Goal: Information Seeking & Learning: Learn about a topic

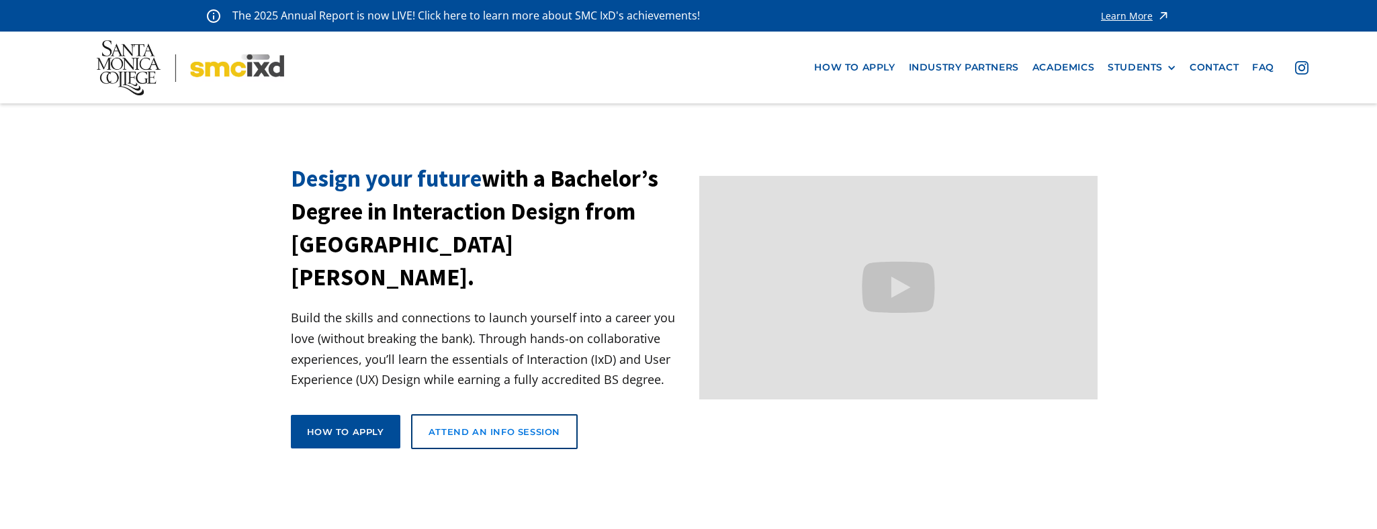
click at [490, 426] on div "Attend an Info Session" at bounding box center [495, 432] width 132 height 12
click at [940, 60] on link "industry partners" at bounding box center [964, 67] width 124 height 25
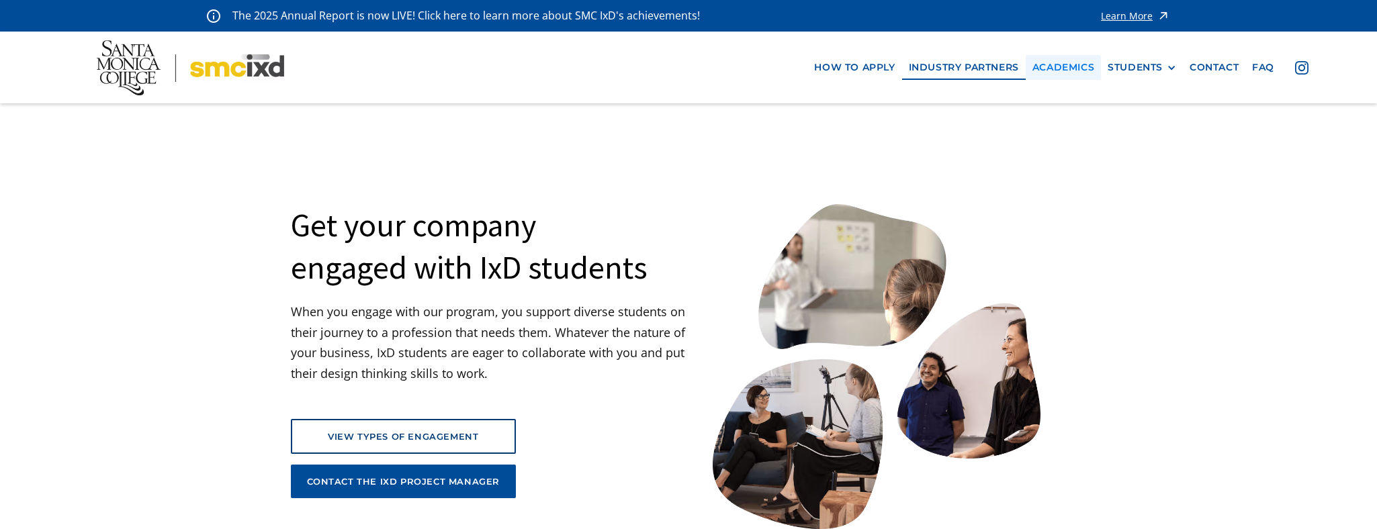
click at [1068, 64] on link "Academics" at bounding box center [1063, 67] width 75 height 25
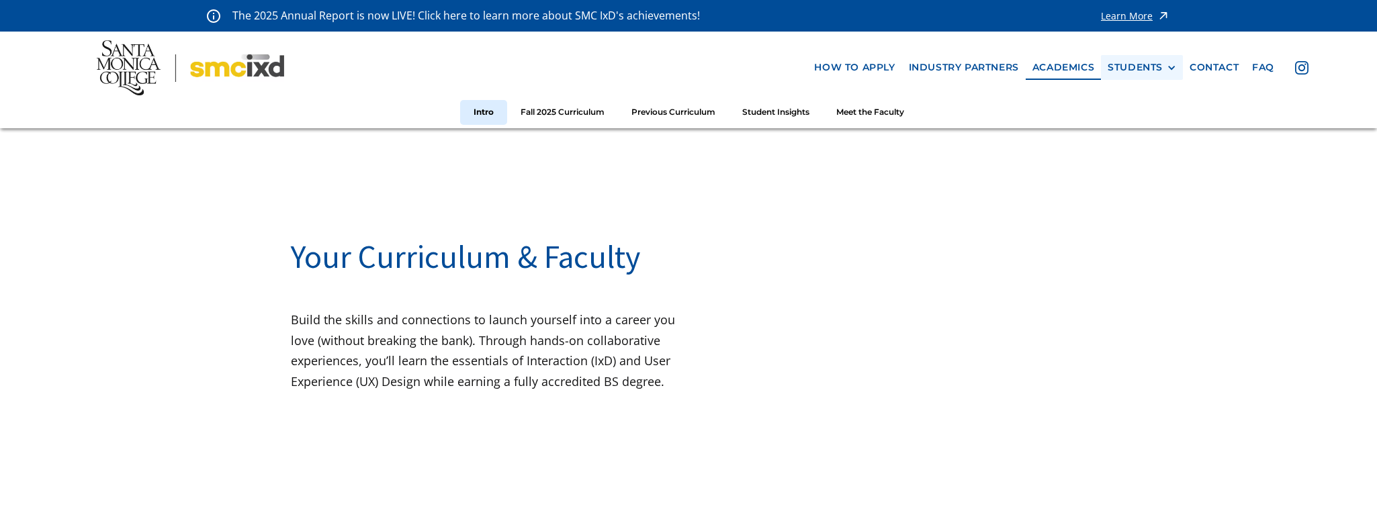
click at [1154, 65] on div "STUDENTS" at bounding box center [1135, 67] width 55 height 11
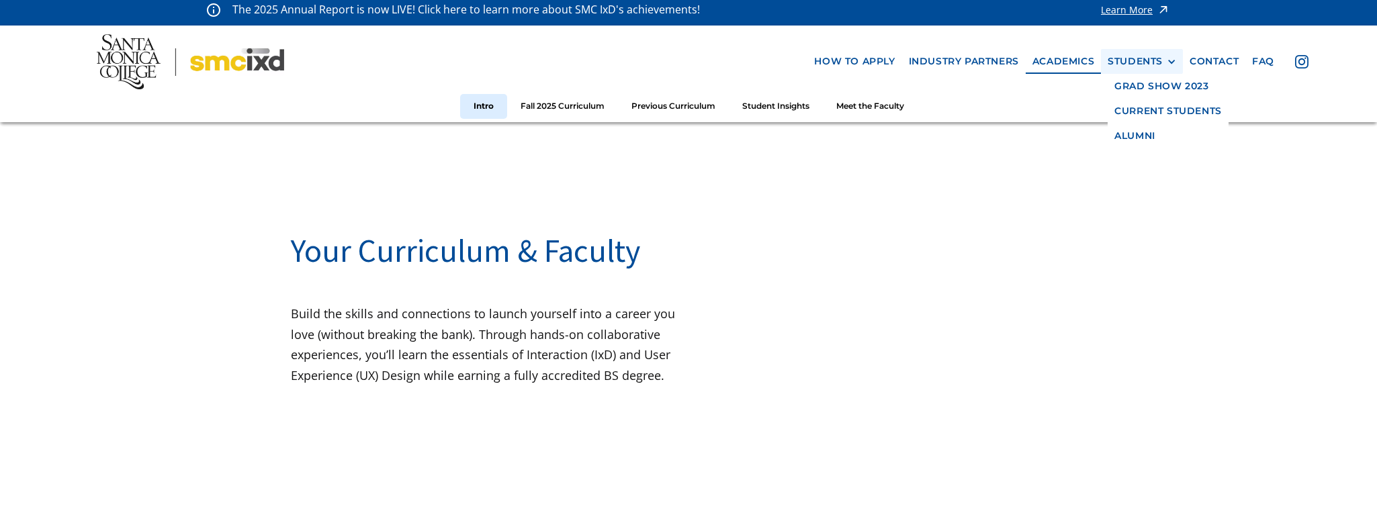
scroll to position [7, 0]
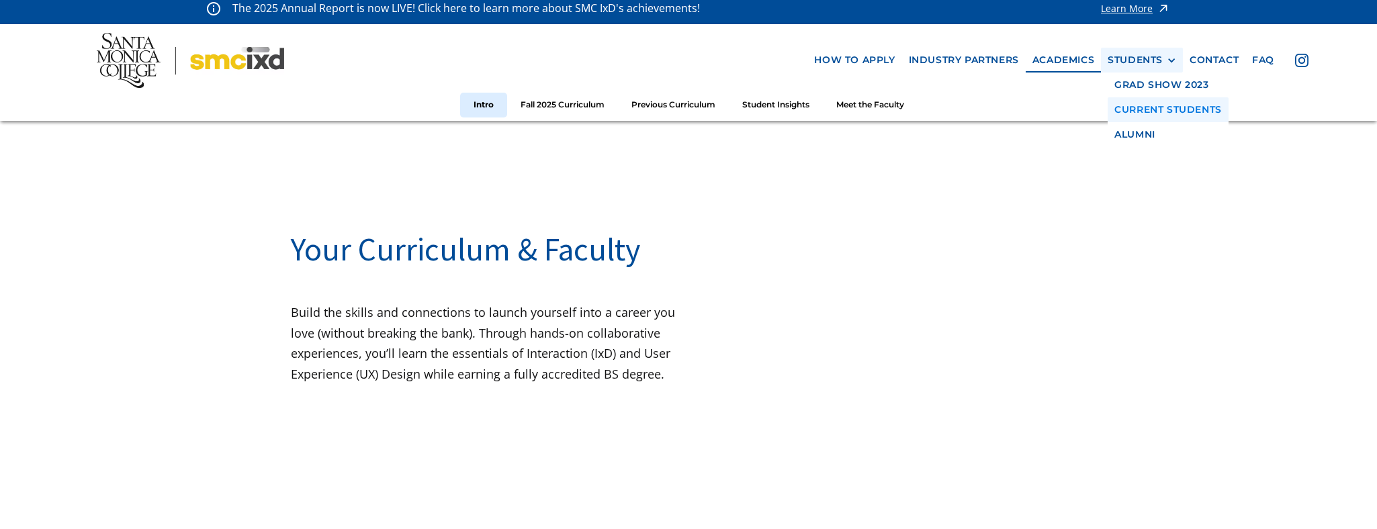
click at [1137, 107] on link "Current Students" at bounding box center [1168, 109] width 121 height 25
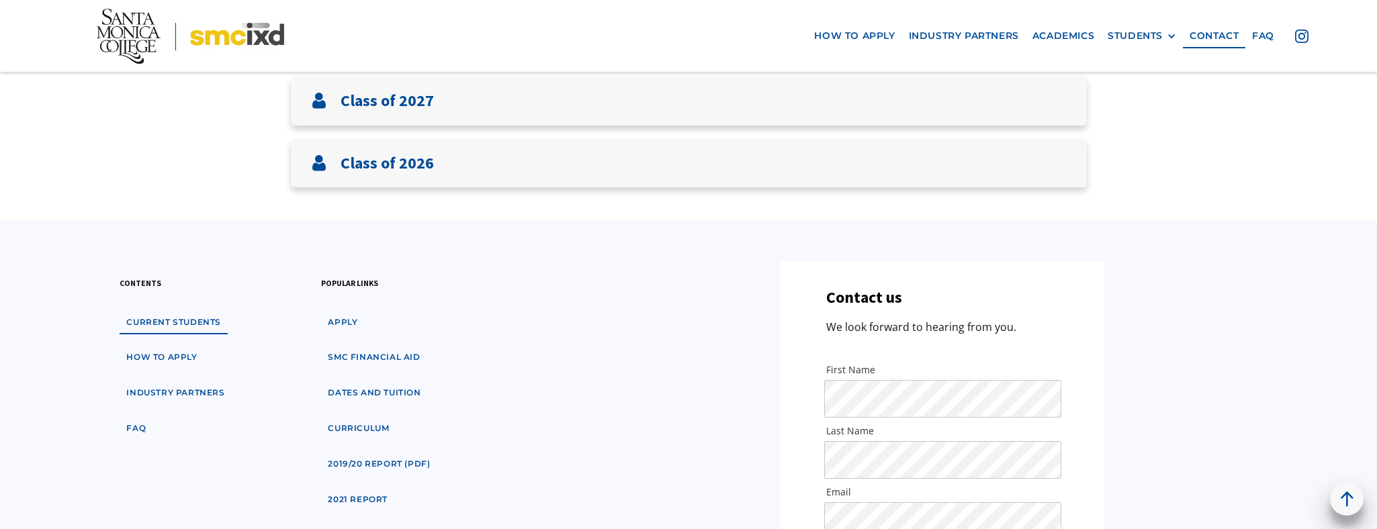
scroll to position [303, 0]
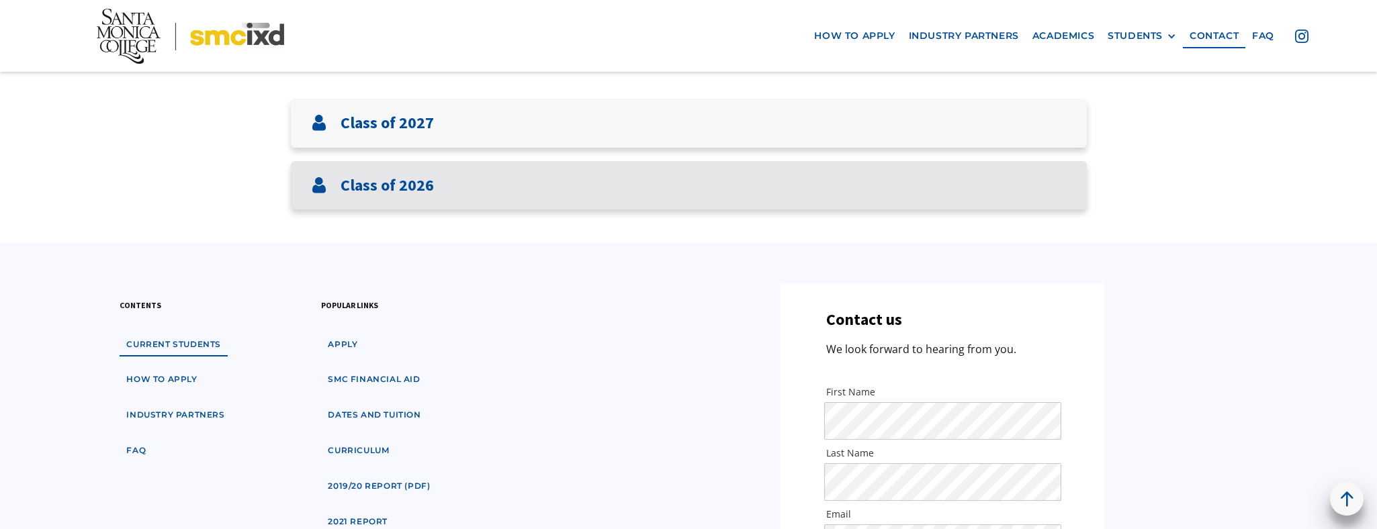
click at [399, 185] on h3 "Class of 2026" at bounding box center [387, 185] width 93 height 19
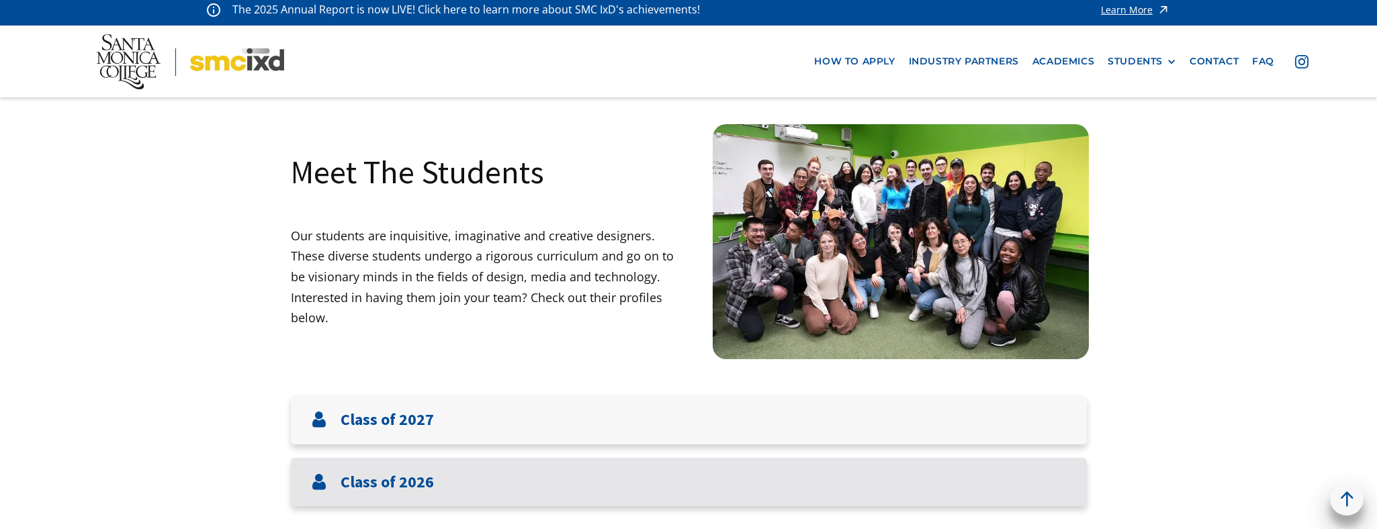
scroll to position [8, 0]
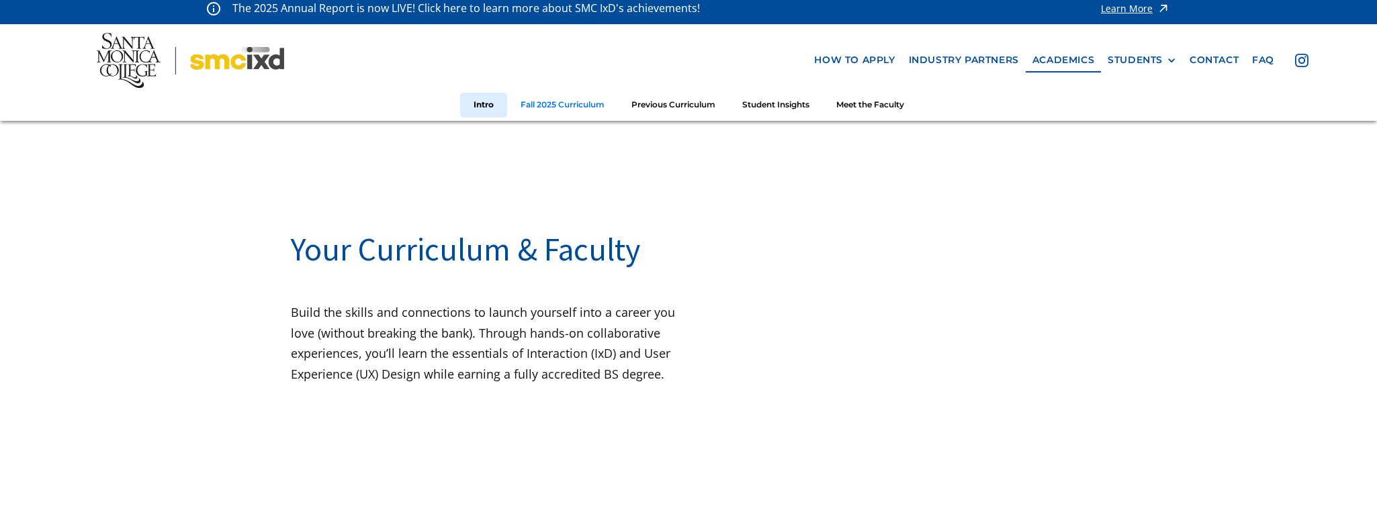
click at [554, 104] on link "Fall 2025 Curriculum" at bounding box center [562, 105] width 111 height 25
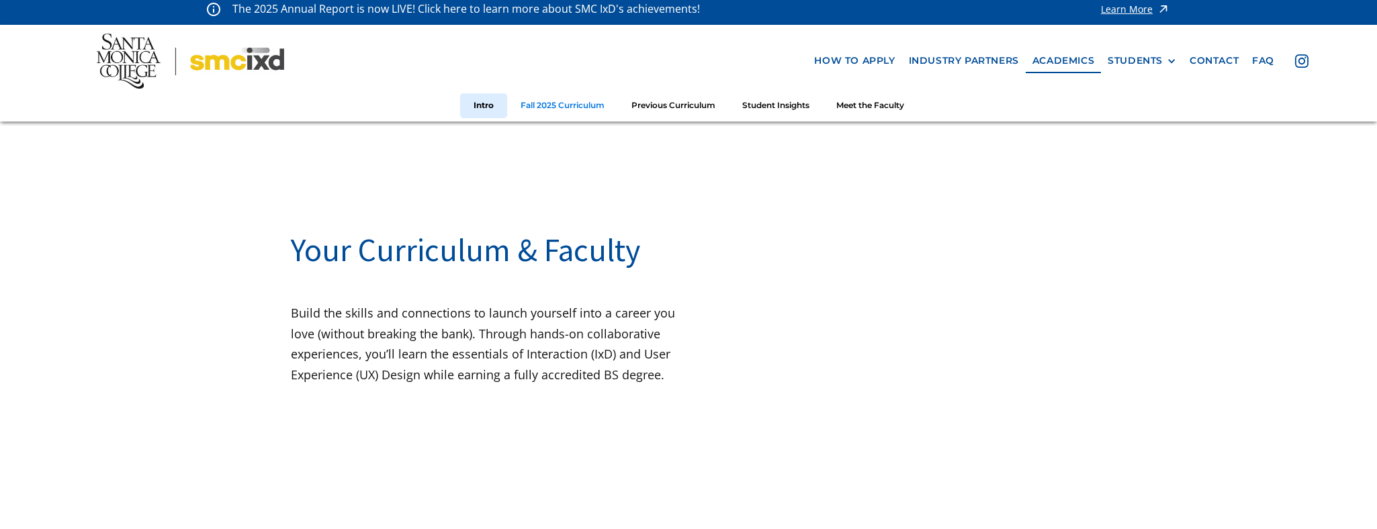
scroll to position [5, 0]
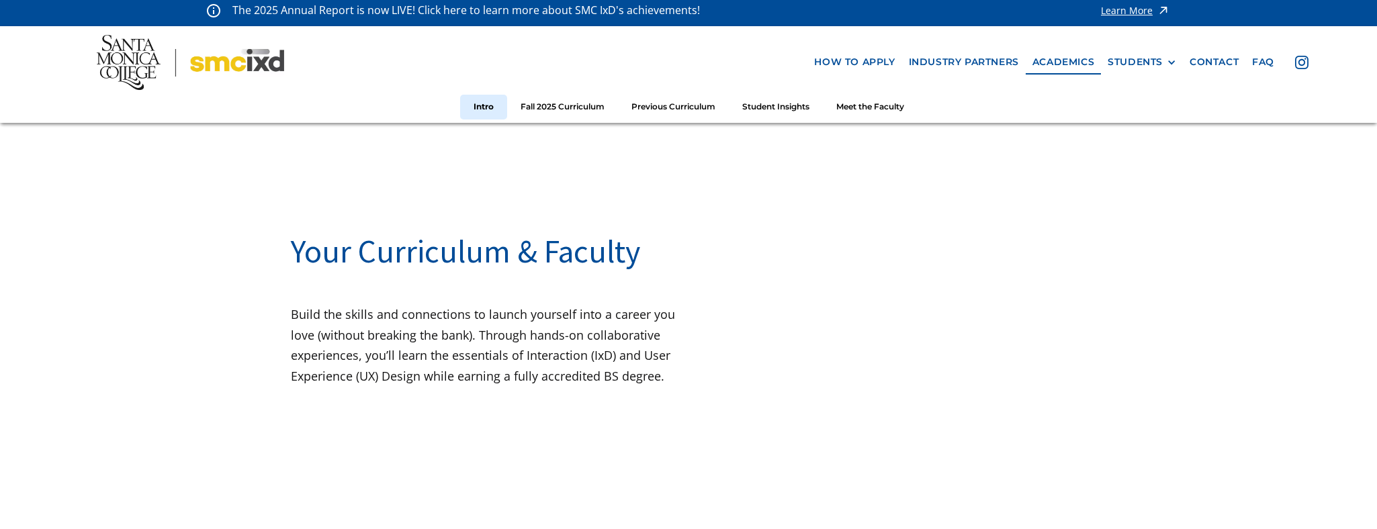
click at [486, 107] on link "Intro" at bounding box center [483, 107] width 47 height 25
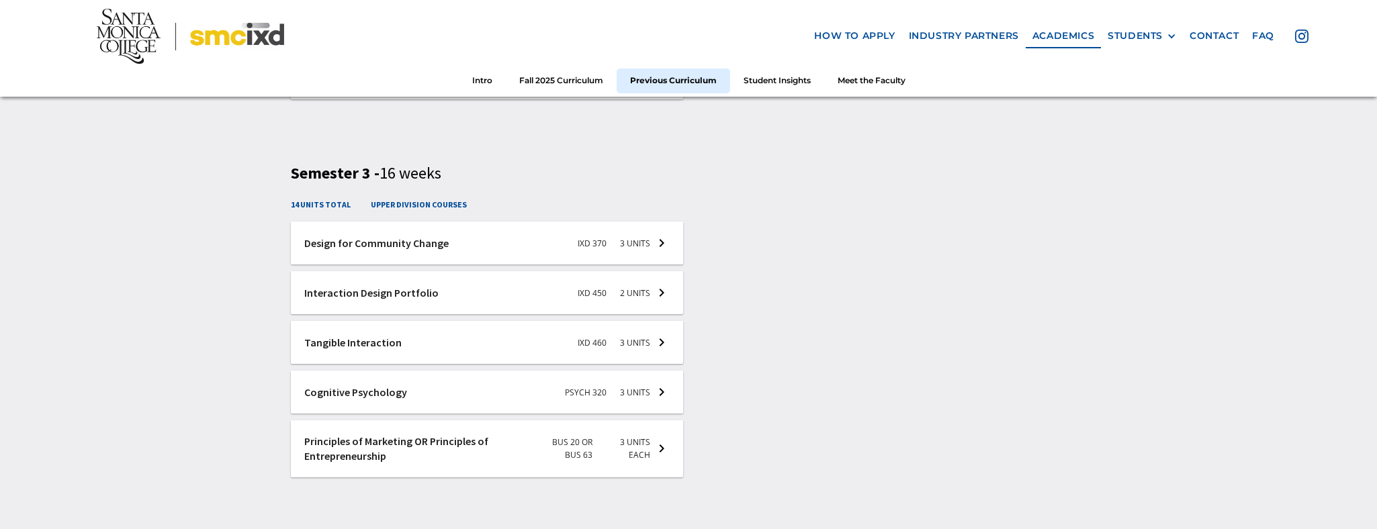
scroll to position [2660, 0]
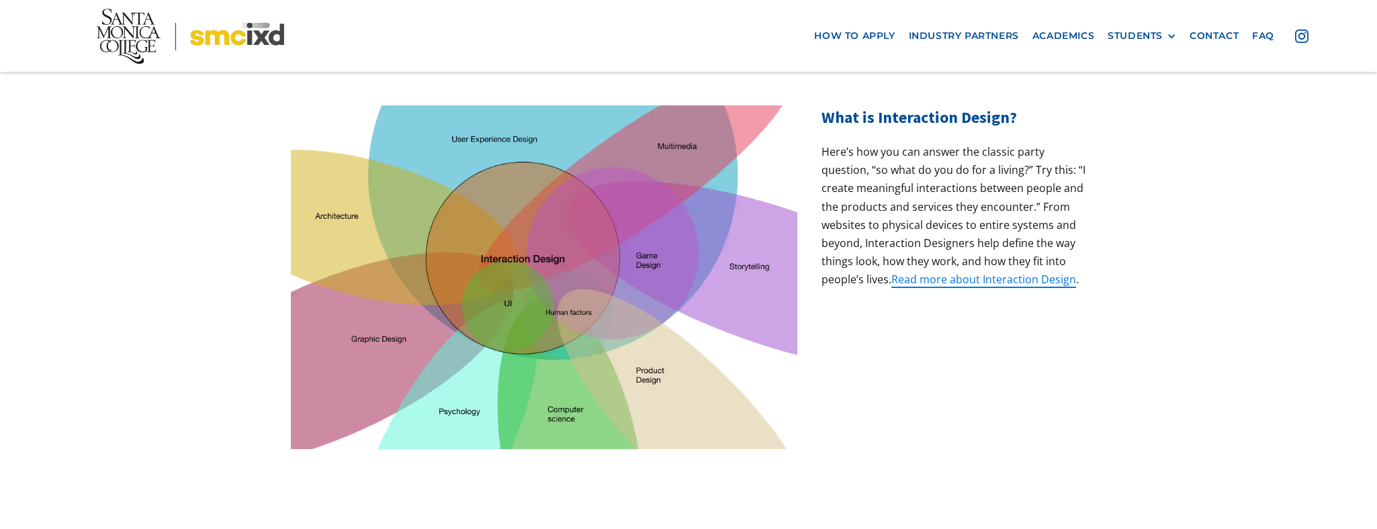
scroll to position [459, 0]
drag, startPoint x: 955, startPoint y: 249, endPoint x: 906, endPoint y: 265, distance: 51.6
click at [955, 271] on link "Read more about Interaction Design" at bounding box center [983, 279] width 185 height 16
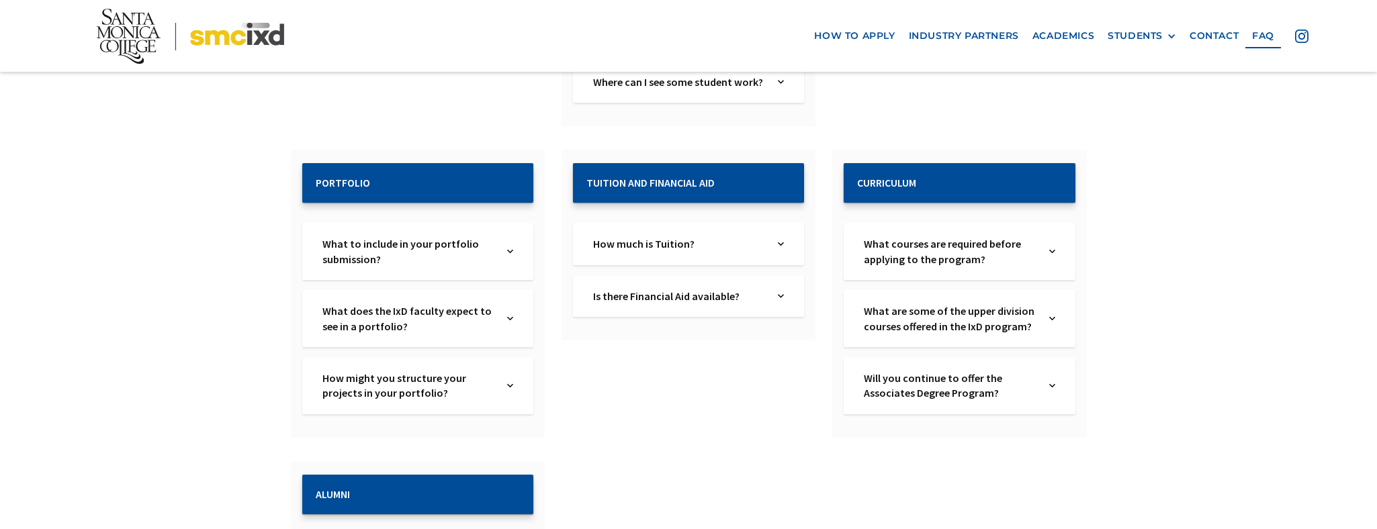
scroll to position [1413, 0]
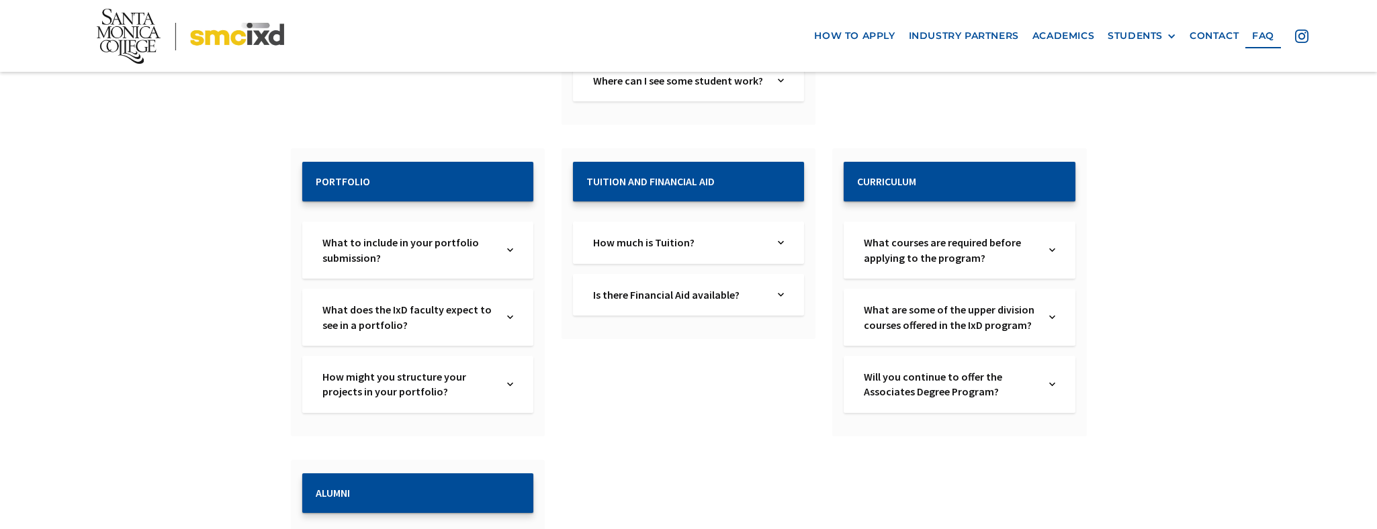
click at [787, 224] on div "How much is Tuition? Text Link" at bounding box center [688, 243] width 231 height 42
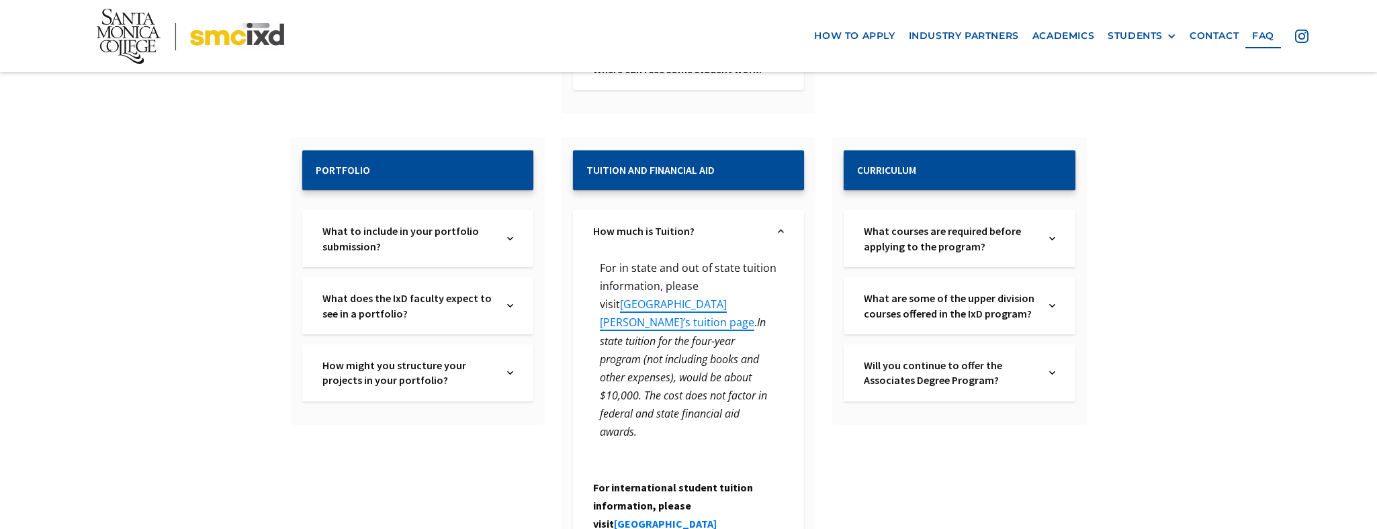
scroll to position [1428, 0]
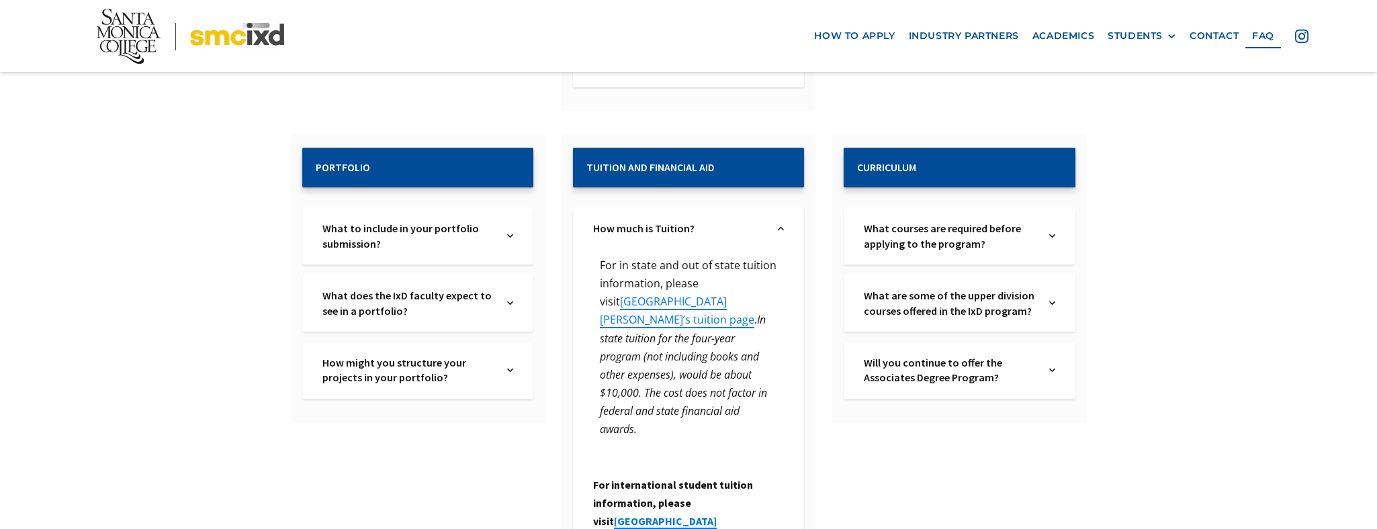
click at [510, 288] on img at bounding box center [510, 303] width 6 height 30
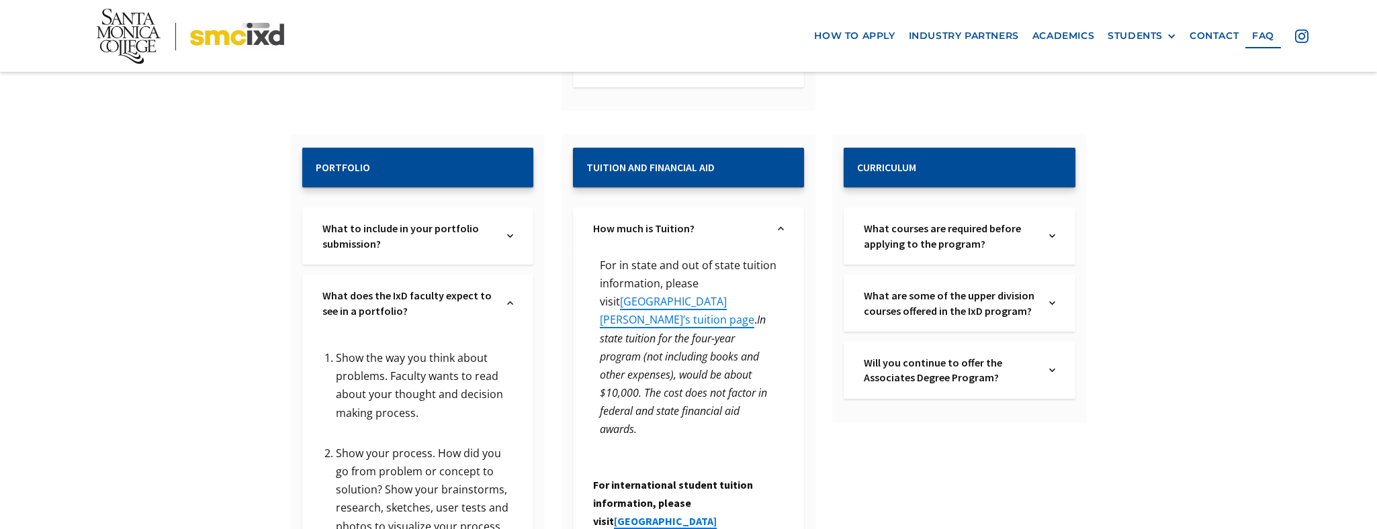
click at [507, 288] on img at bounding box center [510, 303] width 6 height 30
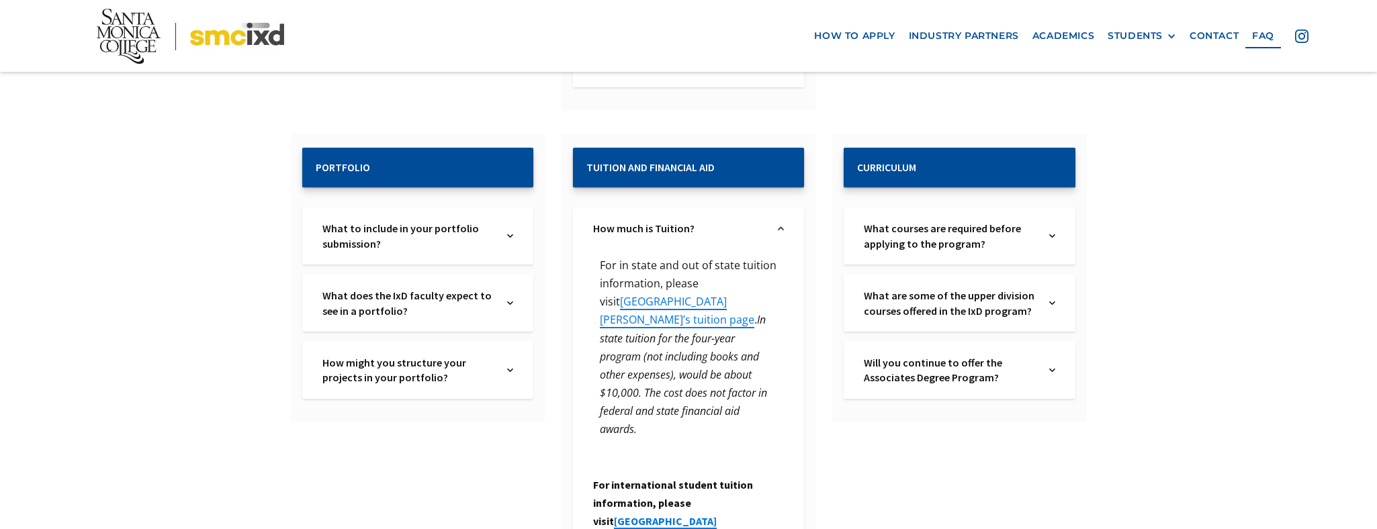
click at [511, 355] on img at bounding box center [510, 370] width 6 height 30
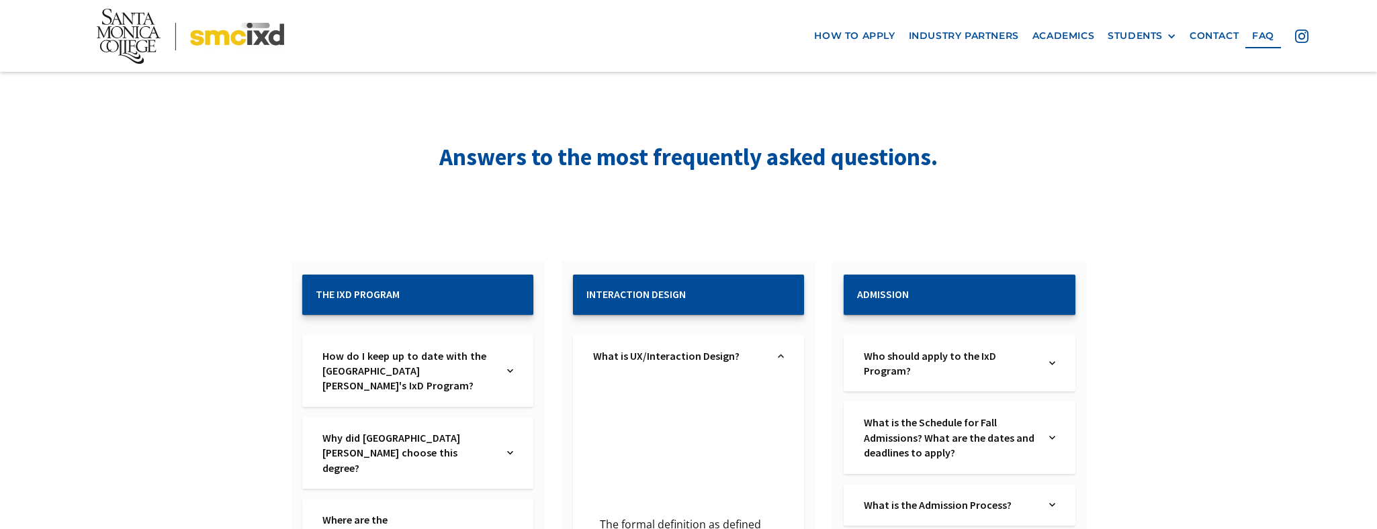
scroll to position [0, 0]
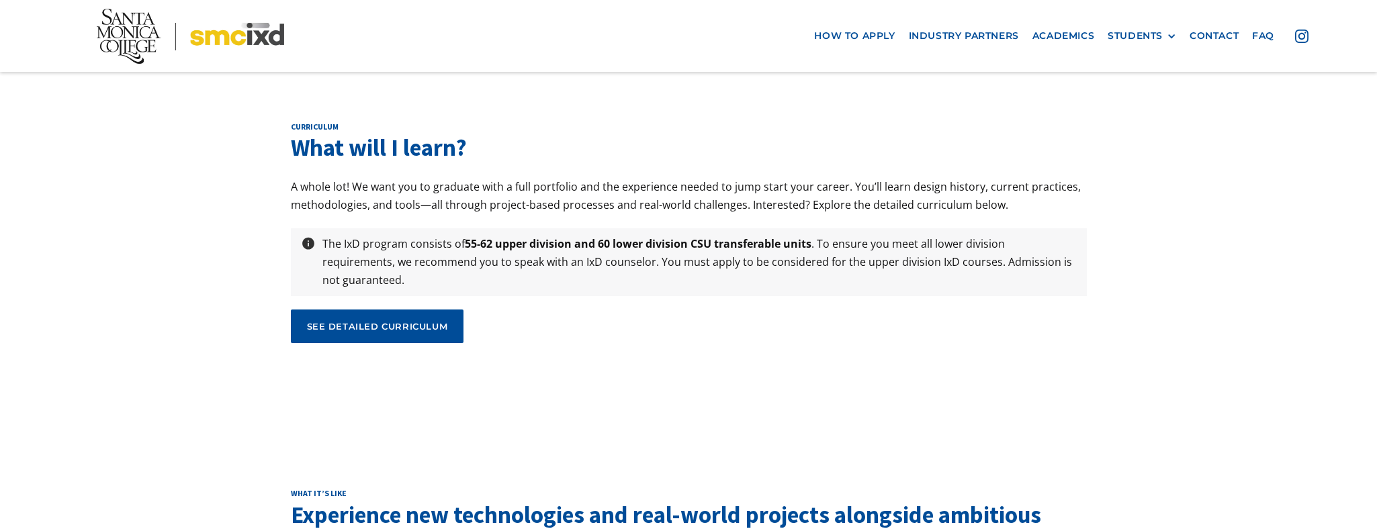
scroll to position [4496, 0]
click at [388, 320] on div "see detailed curriculum" at bounding box center [377, 326] width 141 height 12
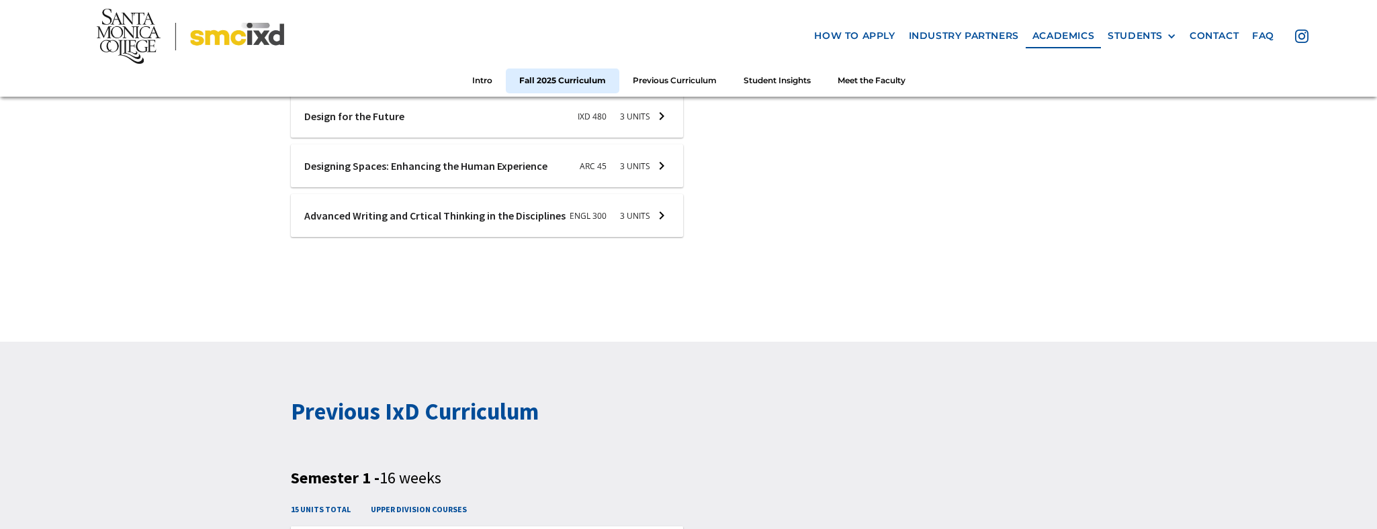
scroll to position [1638, 0]
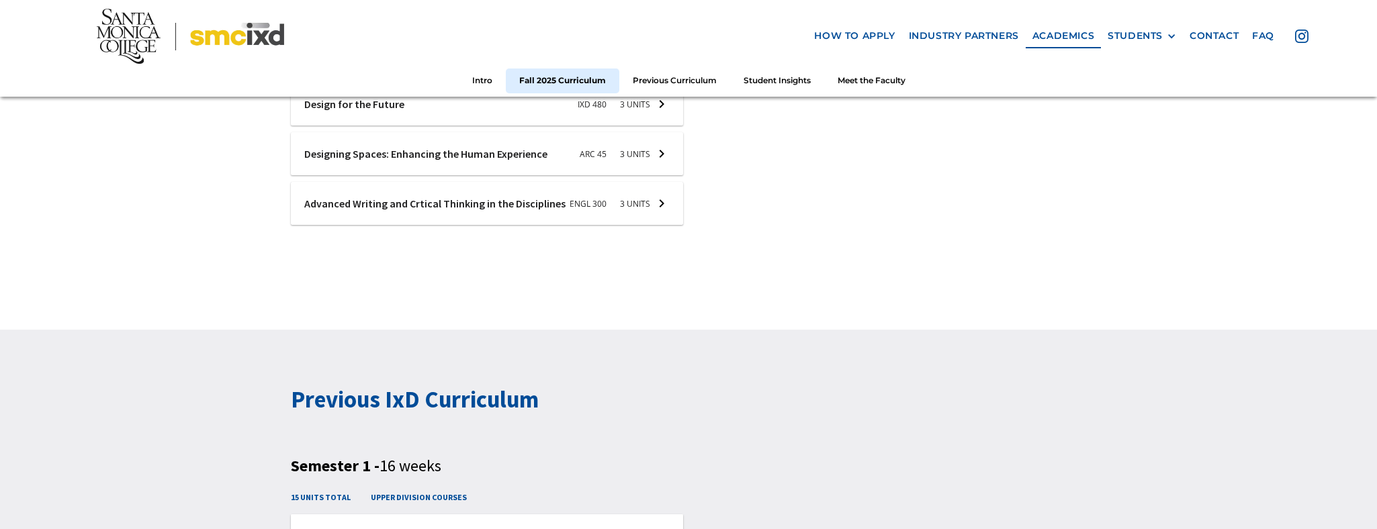
click at [449, 201] on div at bounding box center [487, 203] width 393 height 43
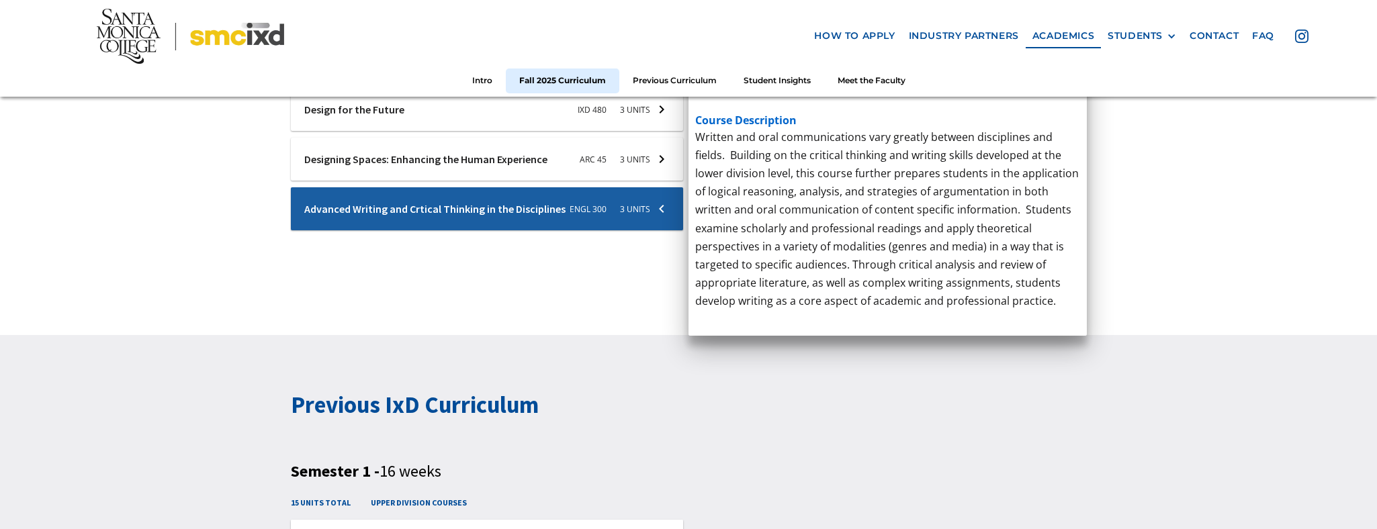
scroll to position [1633, 0]
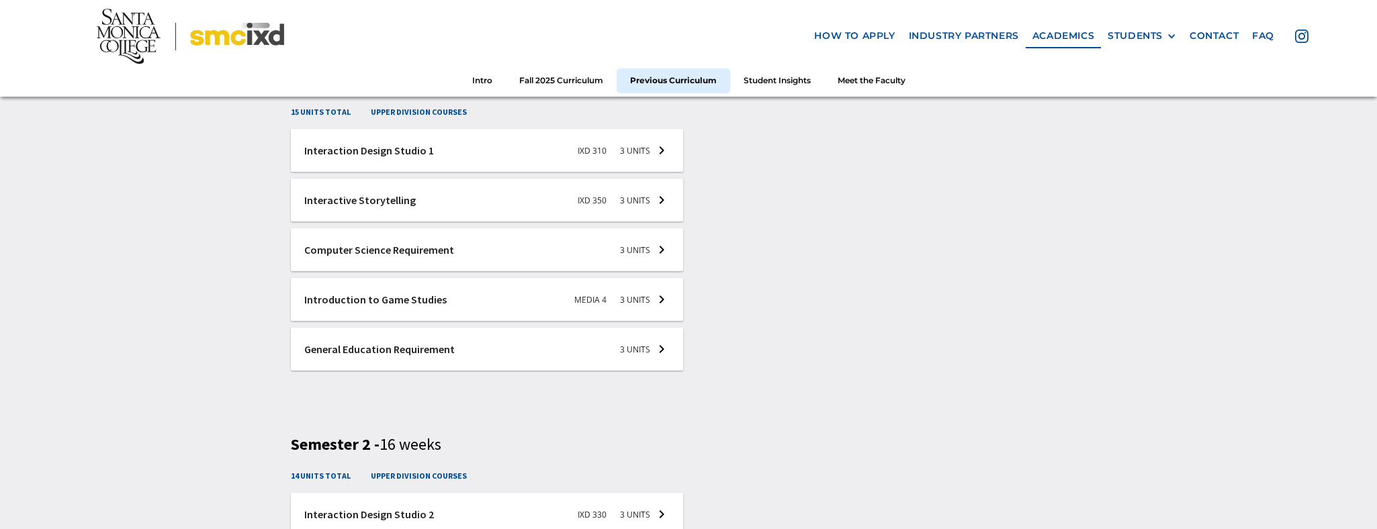
scroll to position [2024, 0]
click at [382, 205] on div at bounding box center [487, 200] width 393 height 43
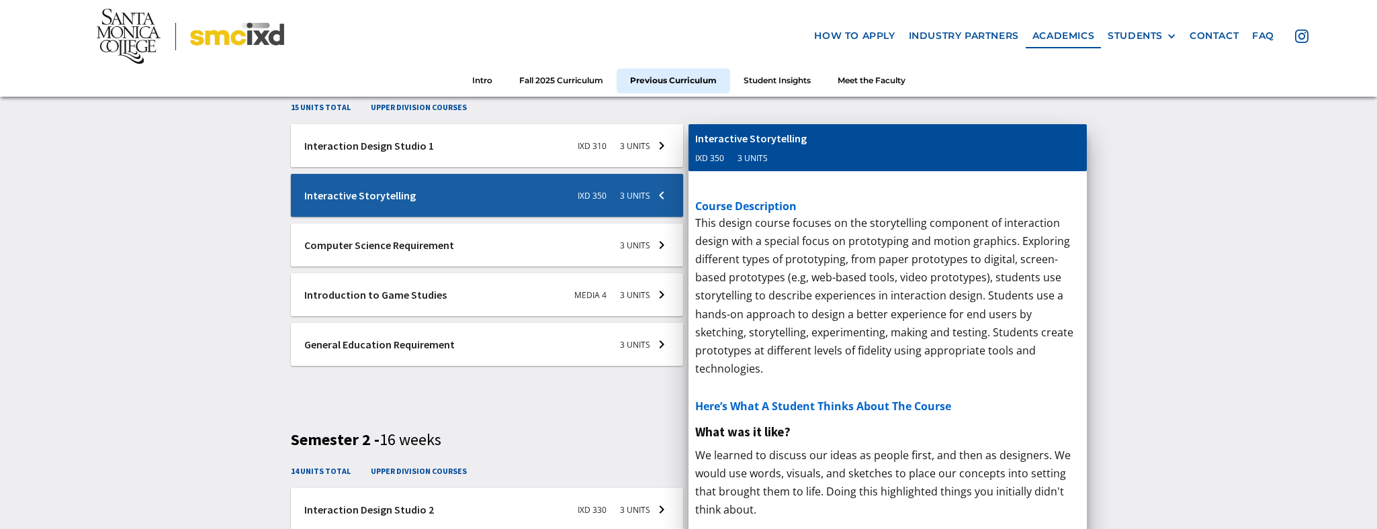
scroll to position [2027, 0]
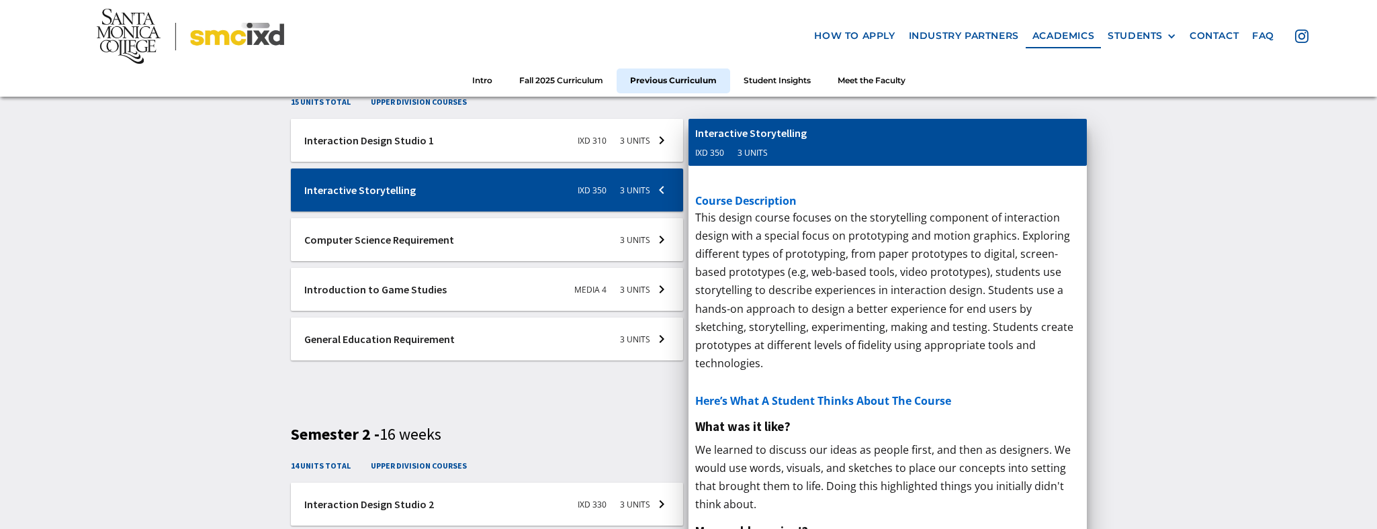
click at [383, 204] on div at bounding box center [487, 190] width 393 height 43
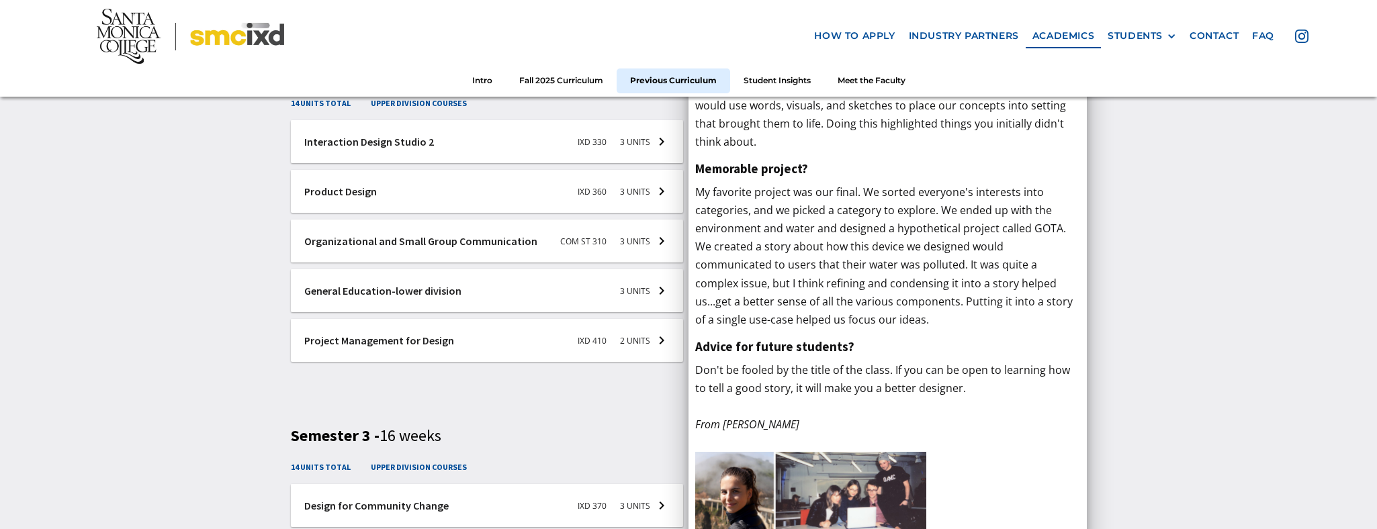
scroll to position [2400, 0]
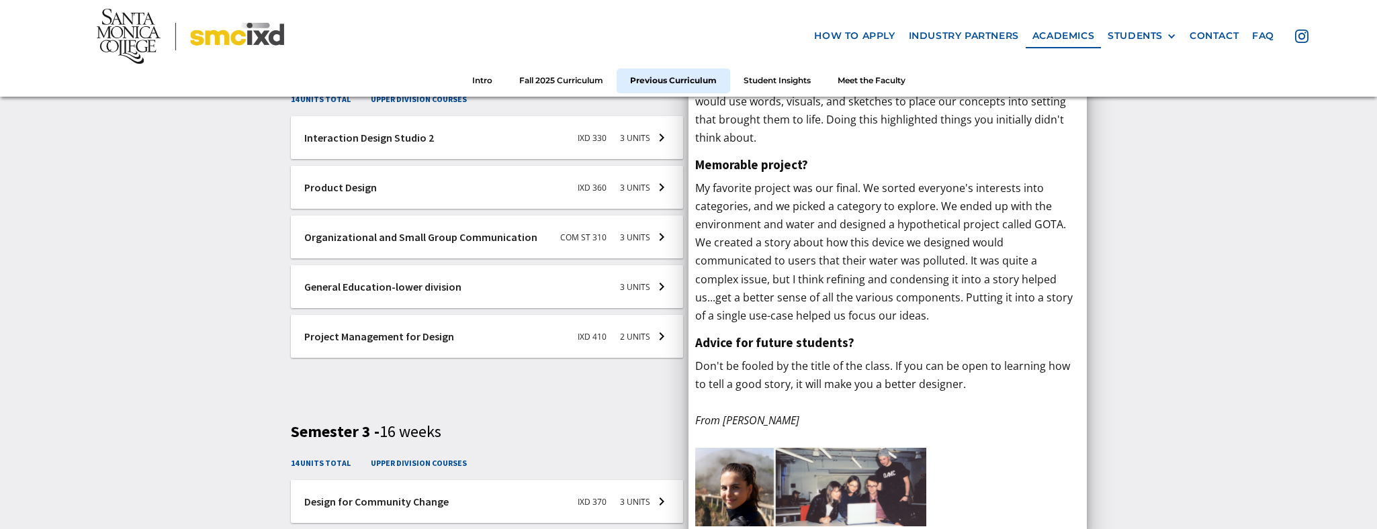
click at [394, 237] on div at bounding box center [487, 237] width 393 height 43
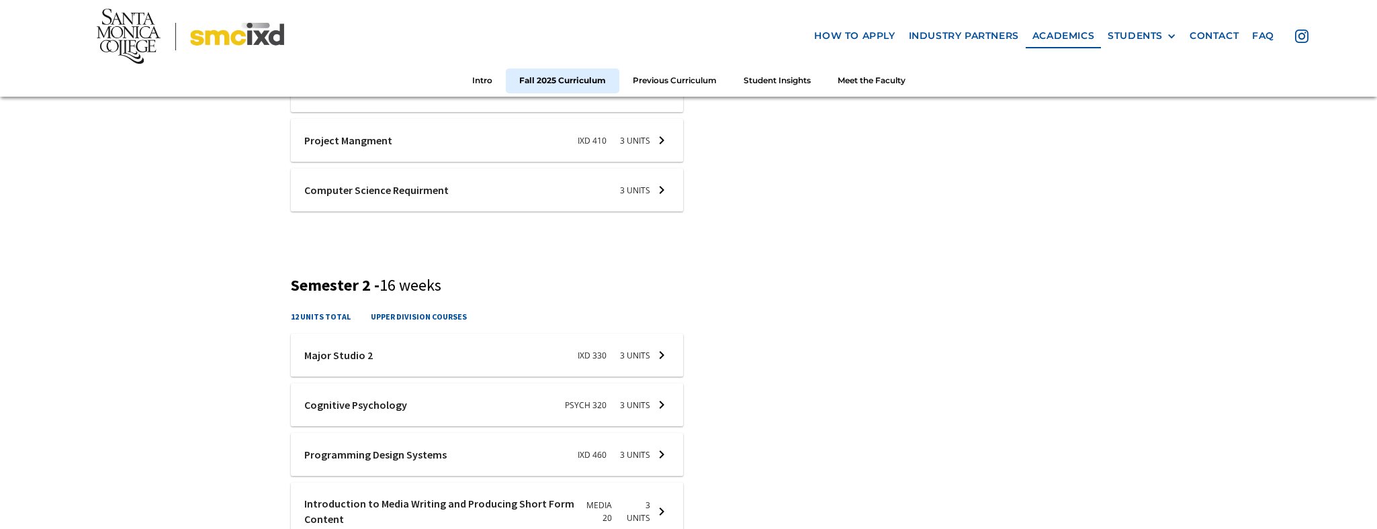
scroll to position [0, 0]
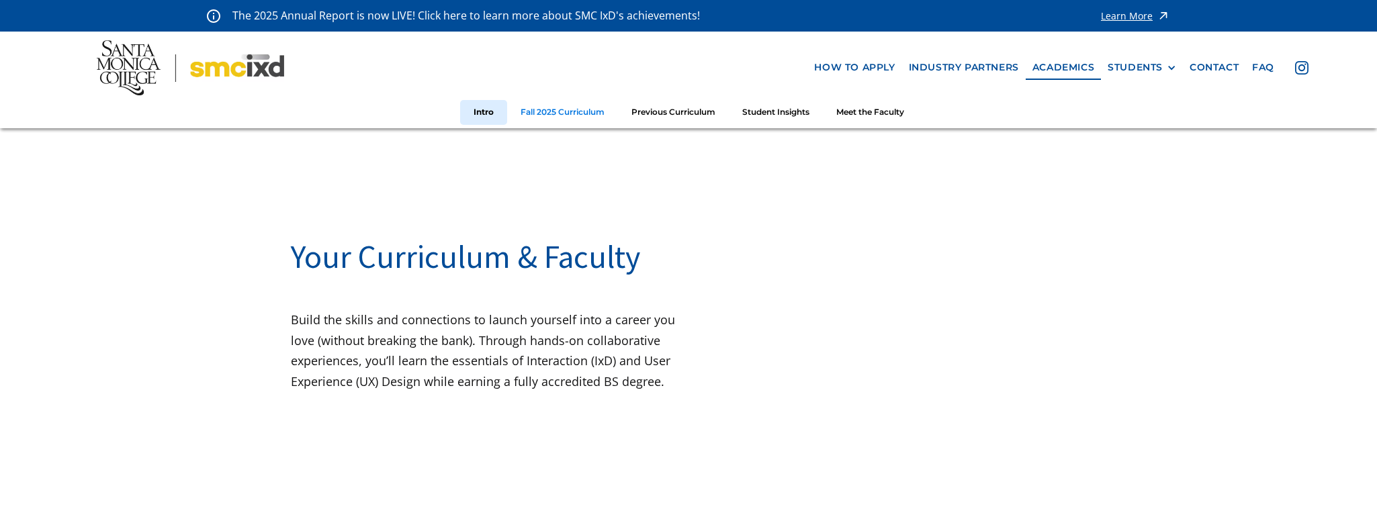
click at [564, 111] on link "Fall 2025 Curriculum" at bounding box center [562, 112] width 111 height 25
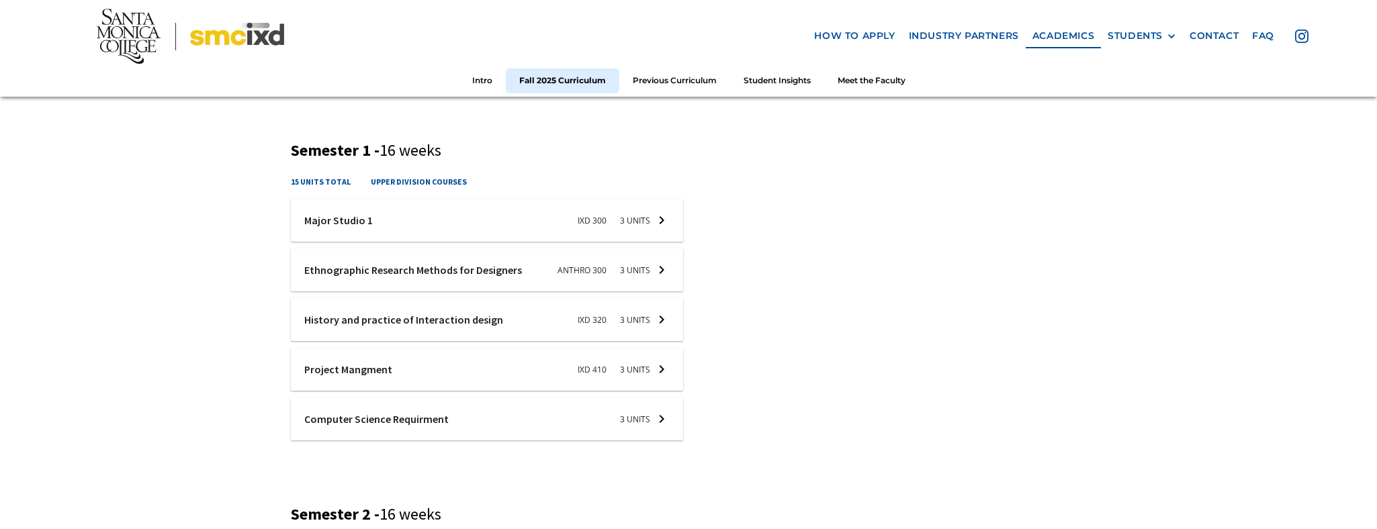
scroll to position [466, 0]
click at [671, 85] on link "Previous Curriculum" at bounding box center [674, 81] width 111 height 25
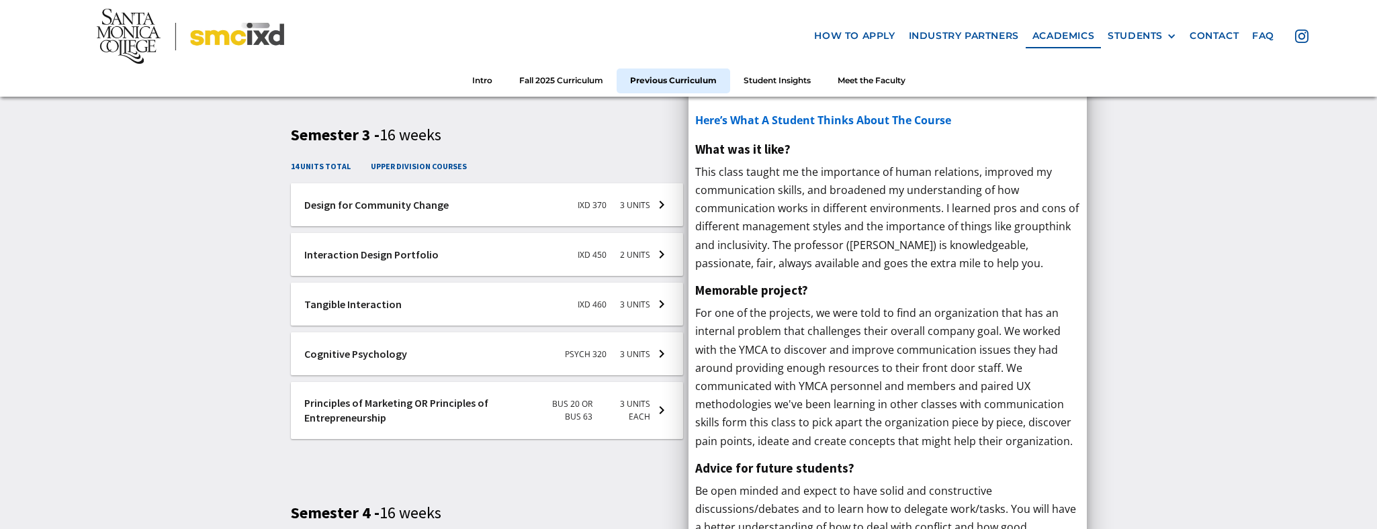
scroll to position [2698, 0]
click at [401, 203] on div at bounding box center [487, 204] width 393 height 43
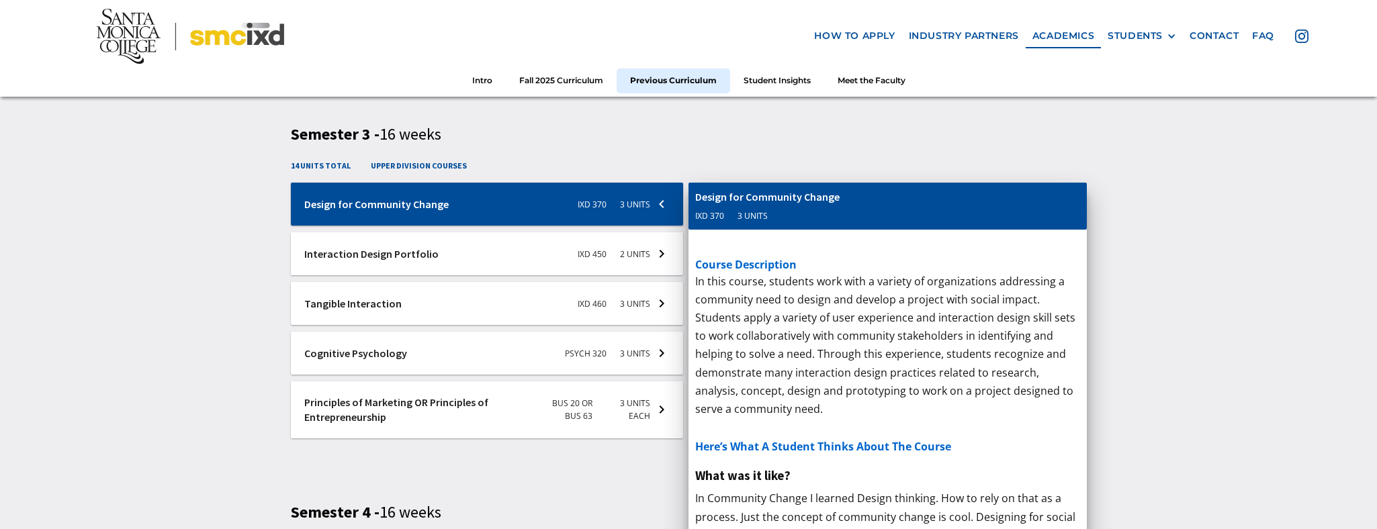
click at [366, 306] on div at bounding box center [487, 303] width 393 height 43
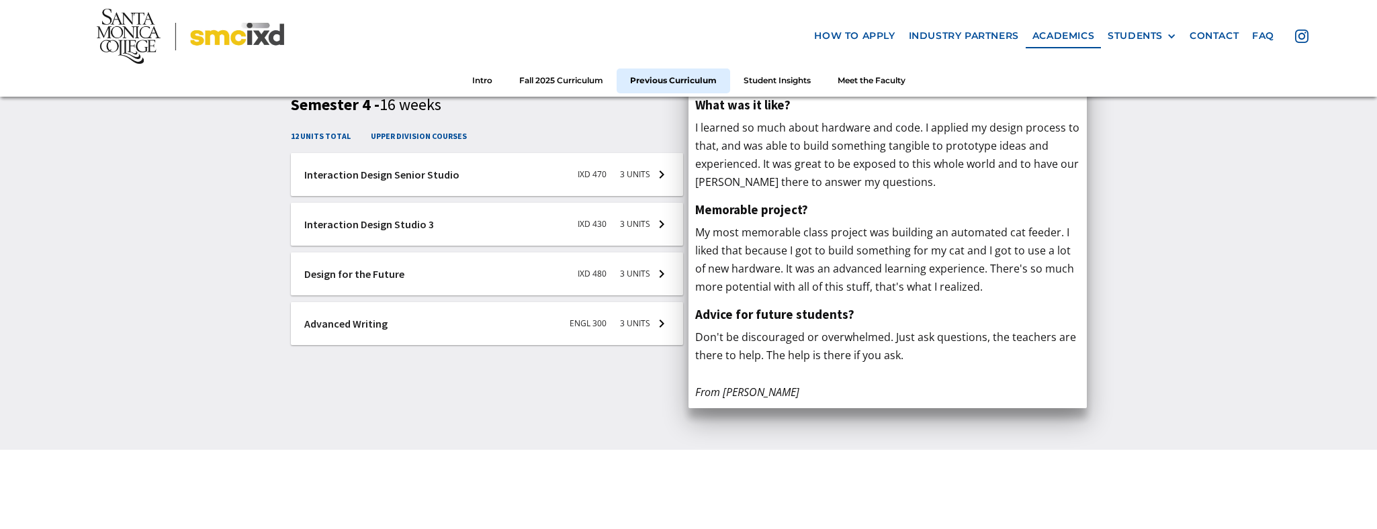
scroll to position [3106, 0]
click at [375, 274] on div at bounding box center [487, 273] width 393 height 43
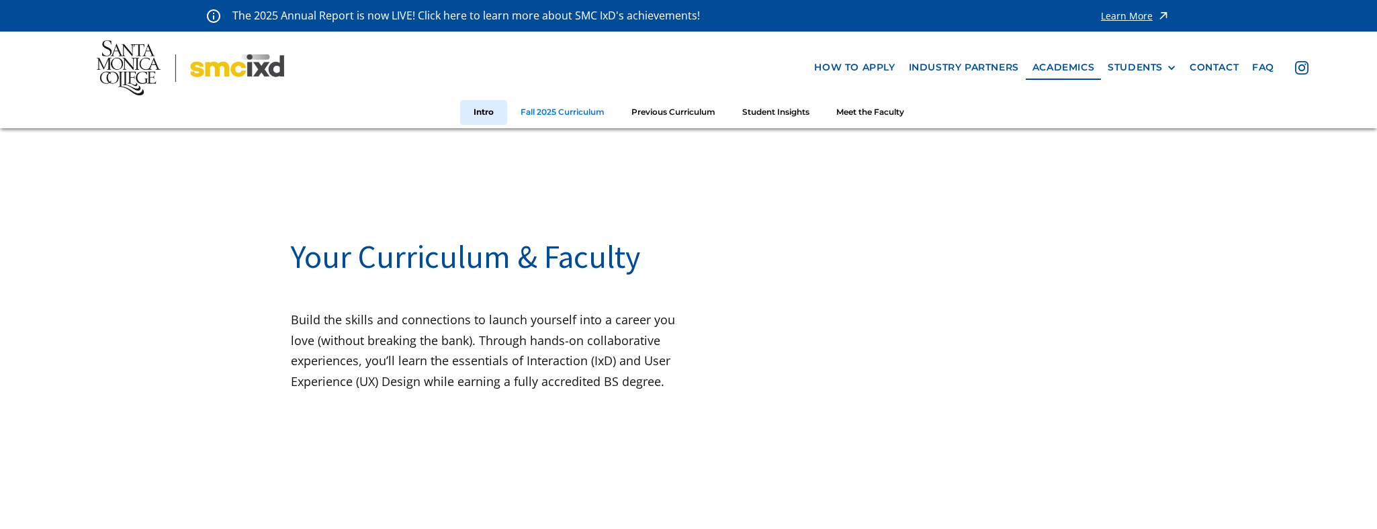
scroll to position [1, 0]
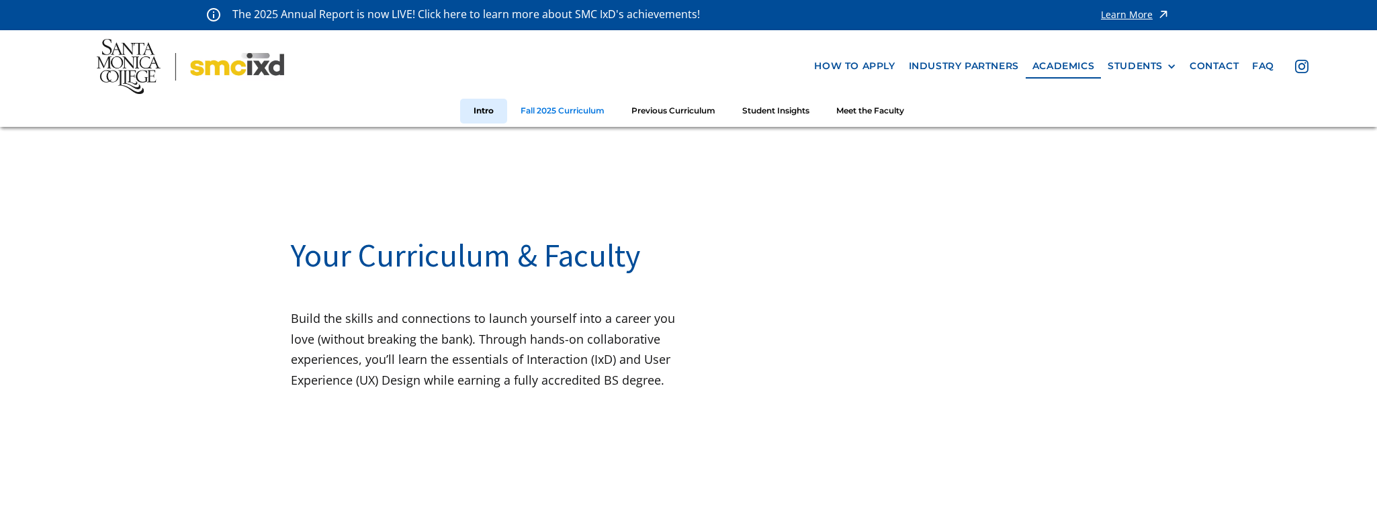
click at [564, 111] on link "Fall 2025 Curriculum" at bounding box center [562, 111] width 111 height 25
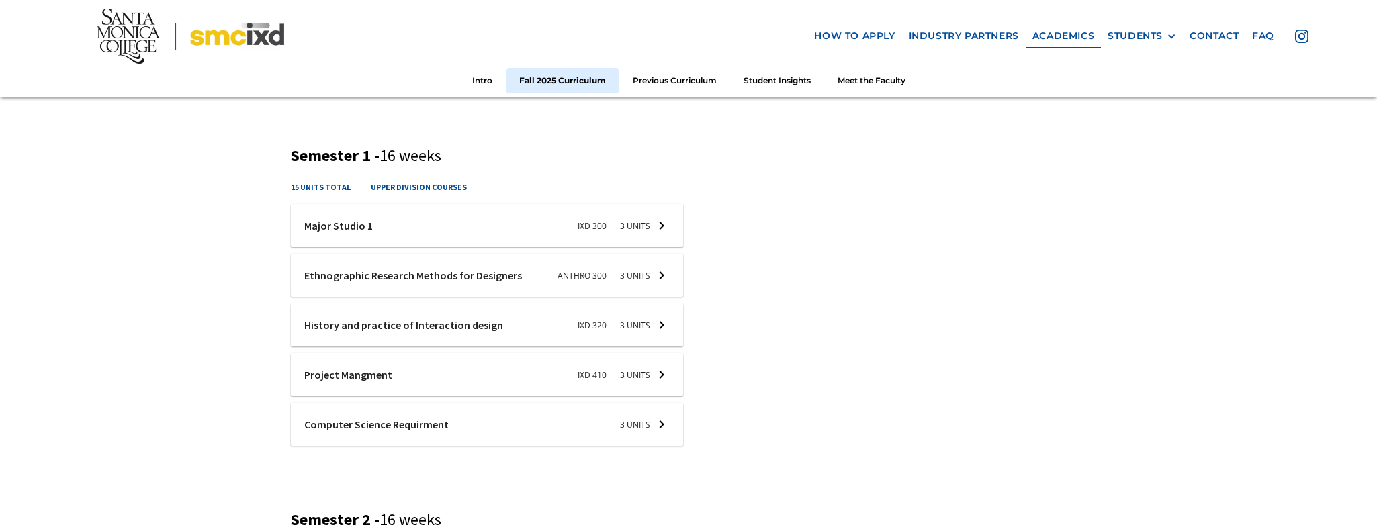
scroll to position [466, 0]
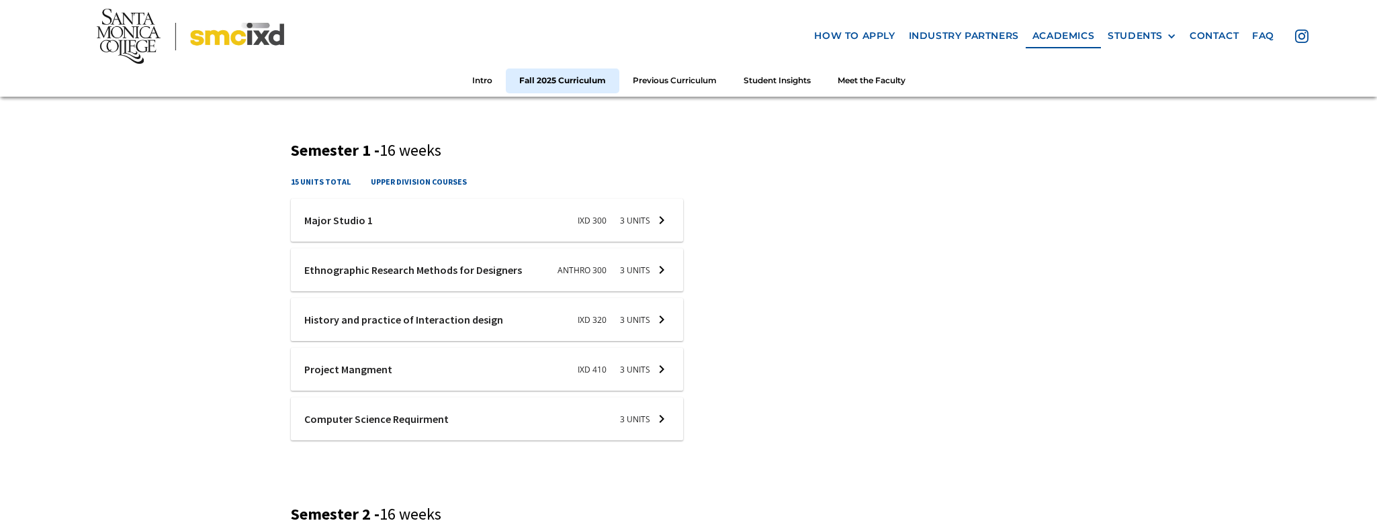
click at [332, 218] on div at bounding box center [487, 220] width 393 height 43
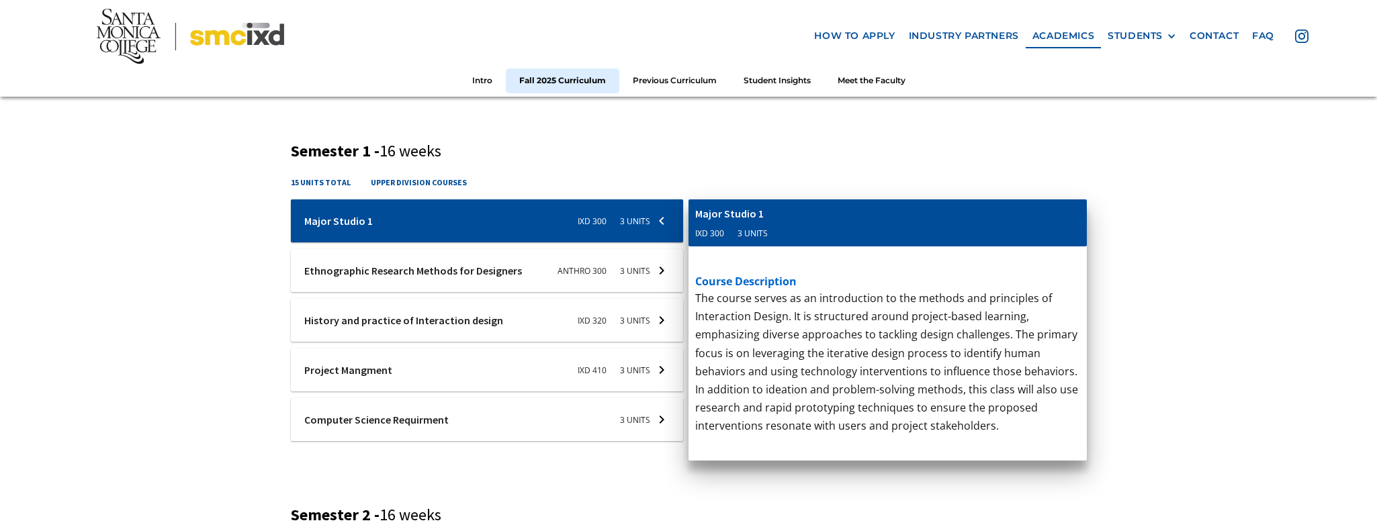
click at [389, 269] on div at bounding box center [487, 270] width 393 height 43
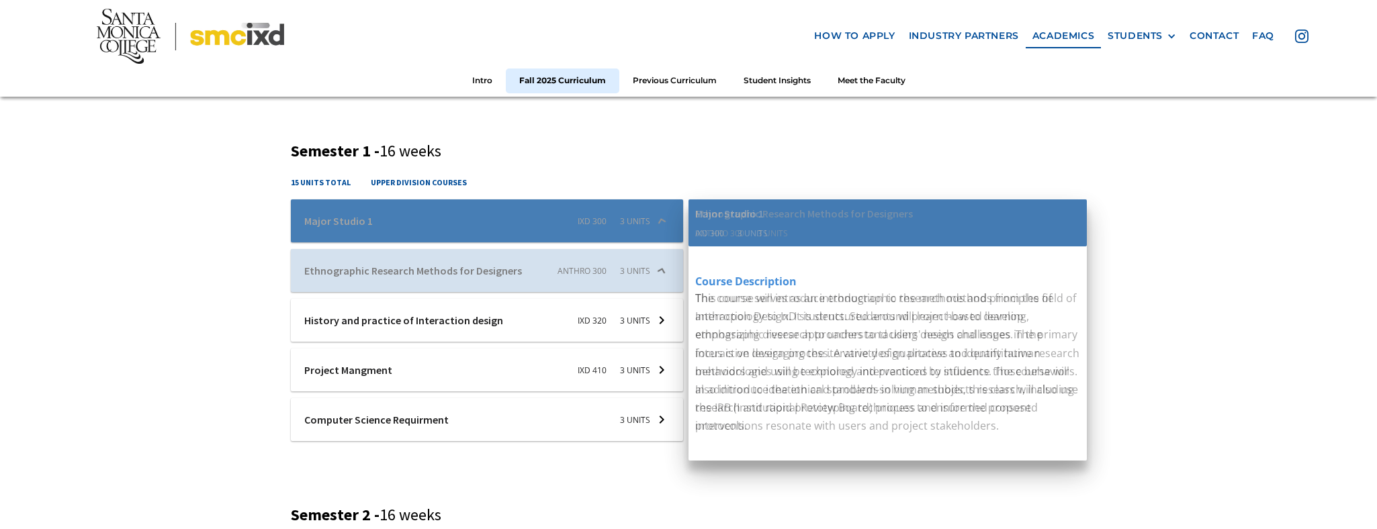
scroll to position [466, 0]
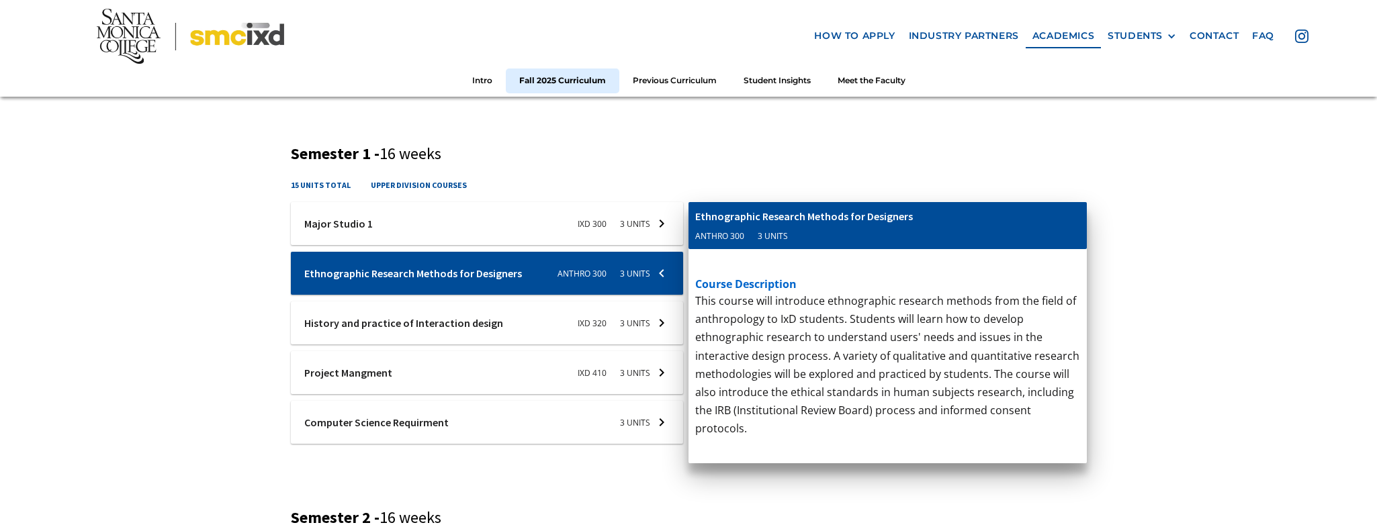
click at [408, 312] on div at bounding box center [487, 323] width 393 height 43
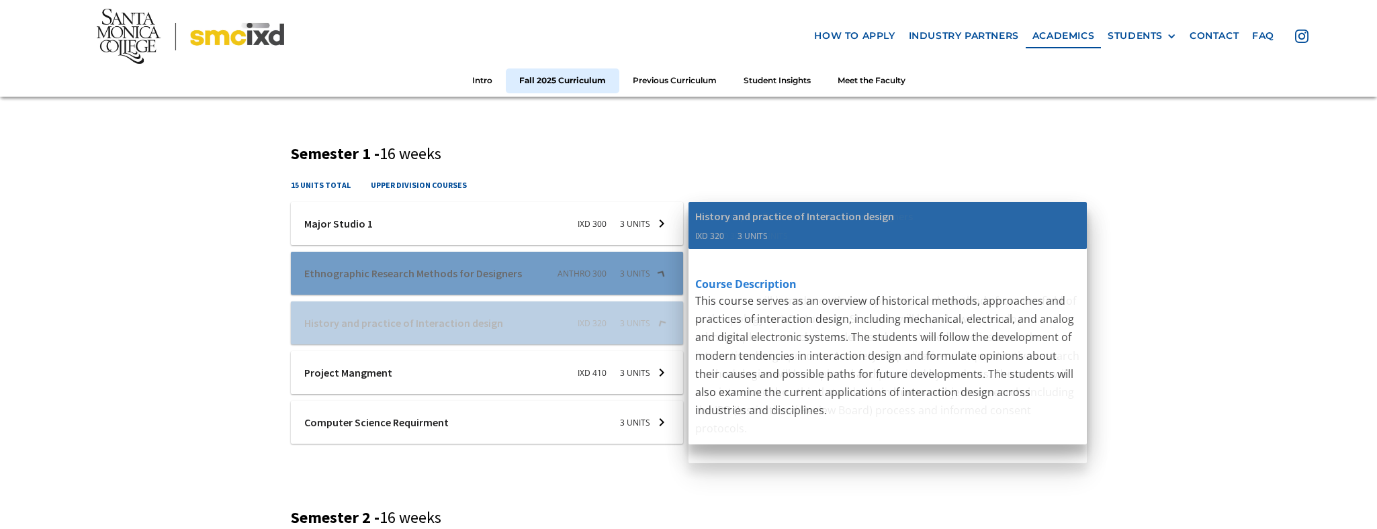
scroll to position [466, 0]
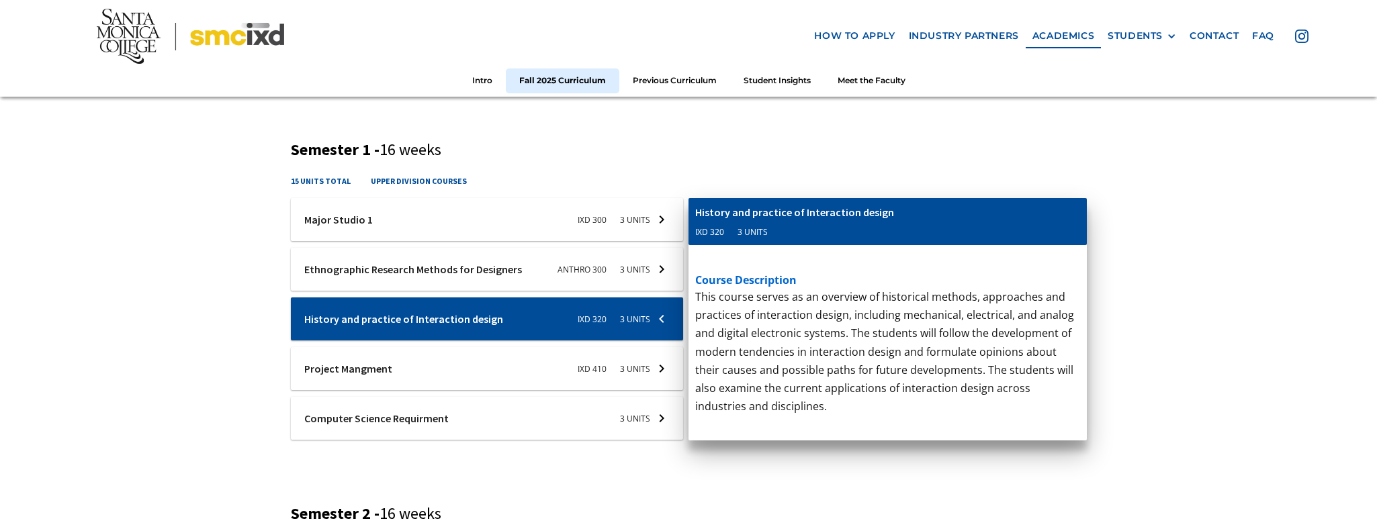
click at [378, 369] on div at bounding box center [487, 368] width 393 height 43
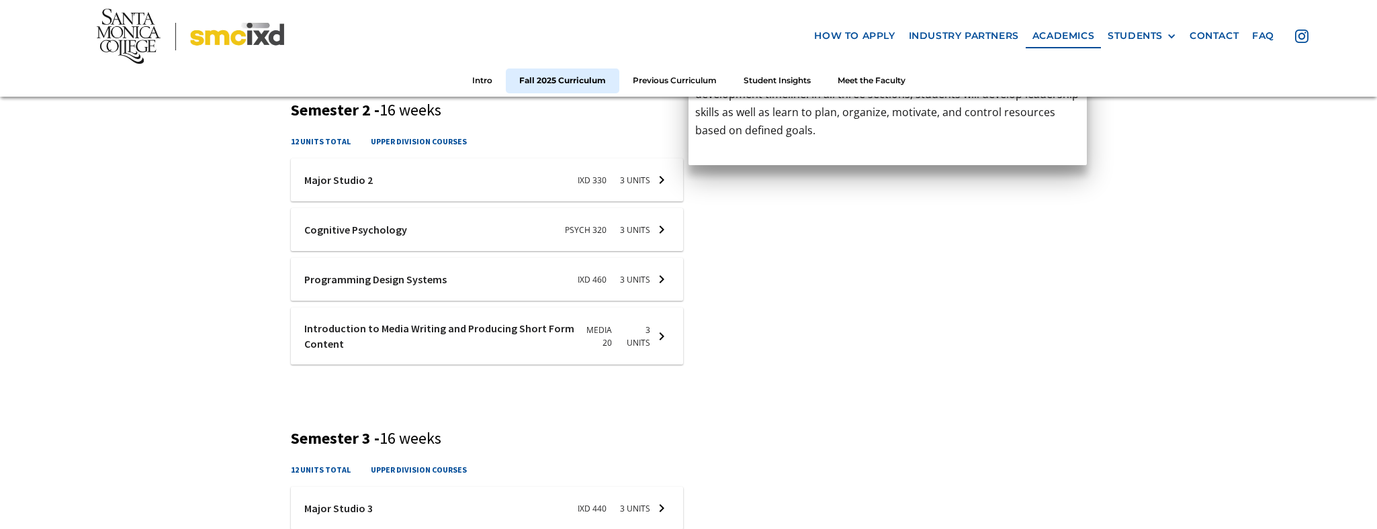
click at [345, 227] on div at bounding box center [487, 229] width 393 height 43
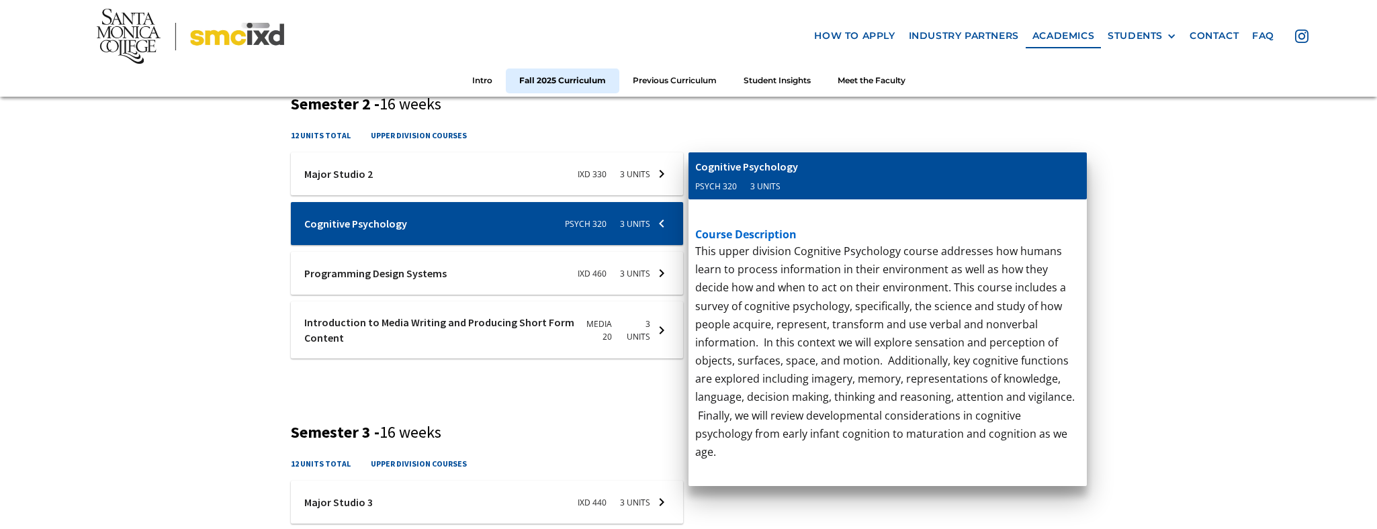
scroll to position [878, 0]
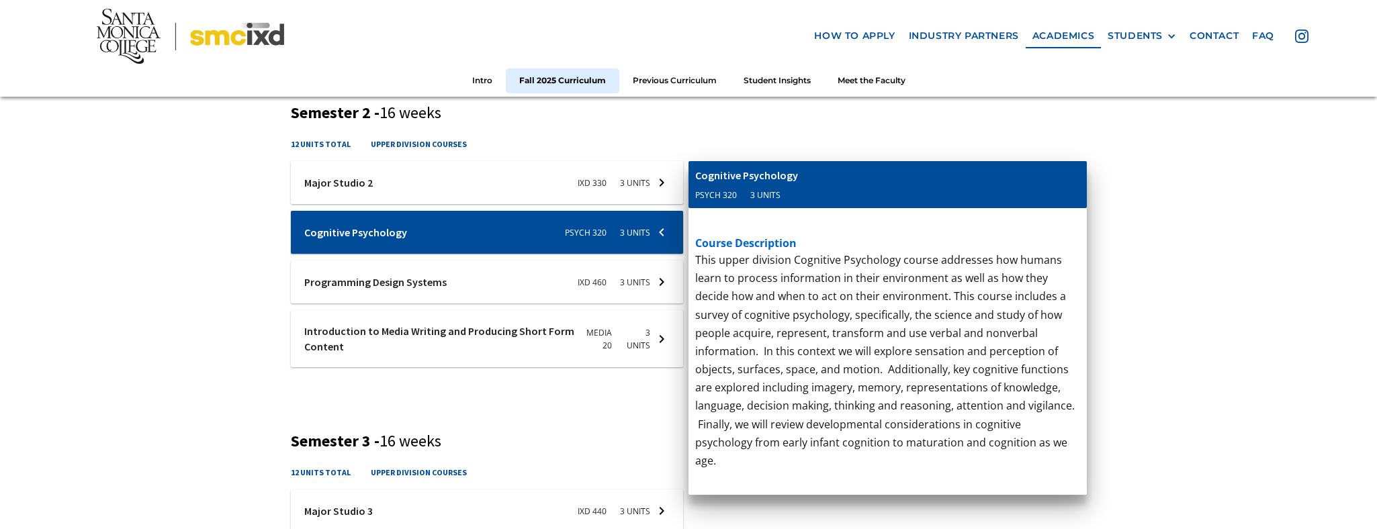
click at [404, 268] on div at bounding box center [487, 282] width 393 height 43
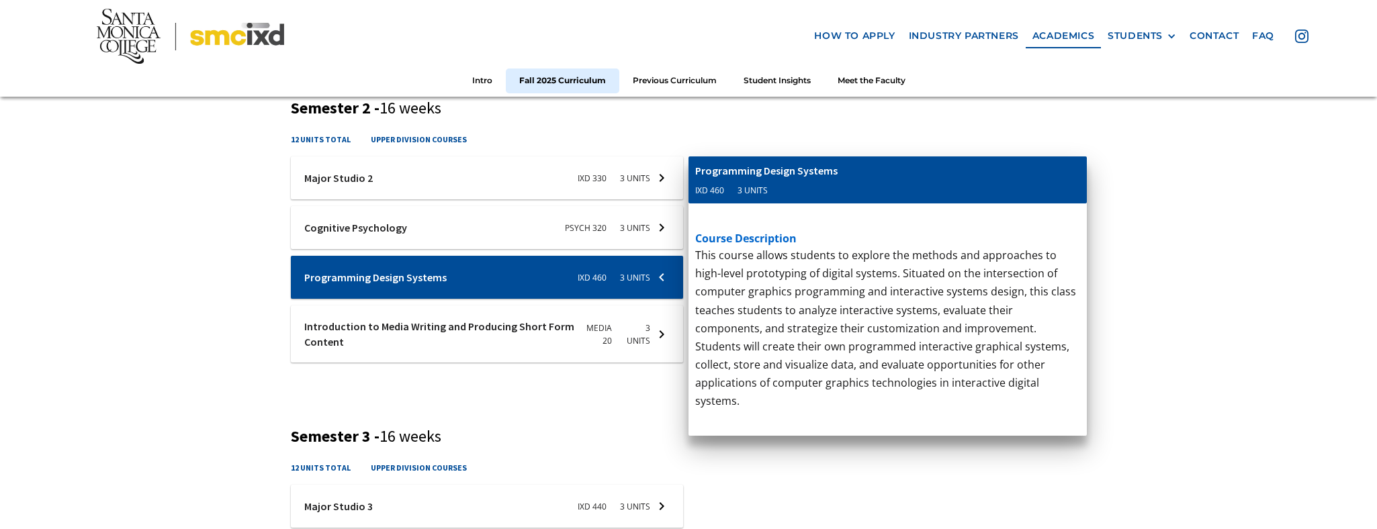
scroll to position [873, 0]
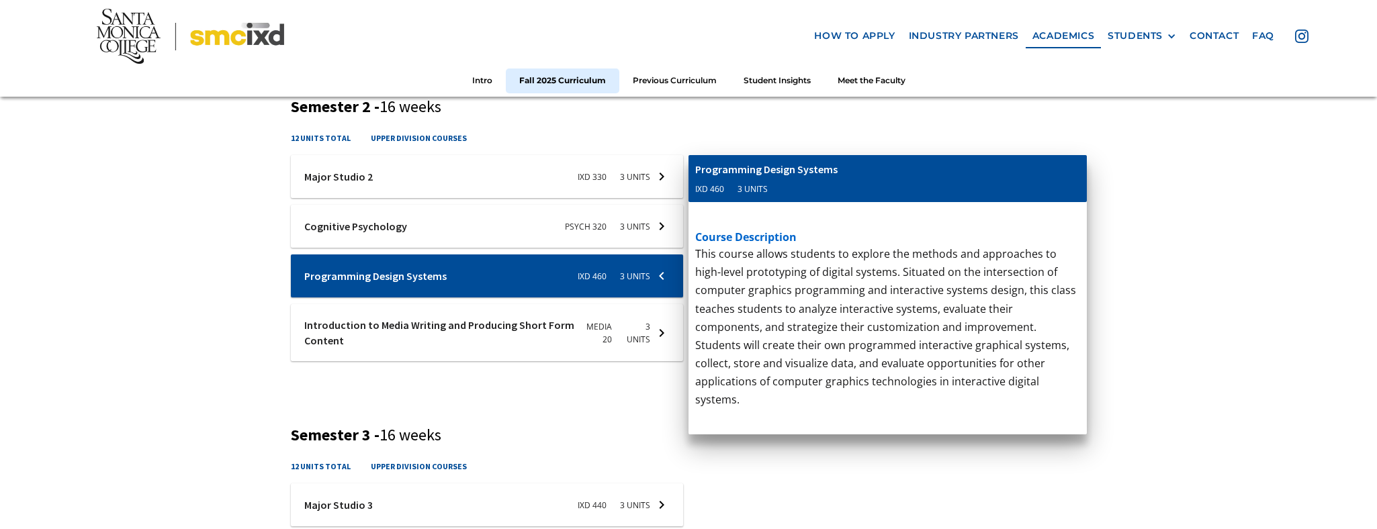
click at [387, 325] on div at bounding box center [487, 332] width 393 height 57
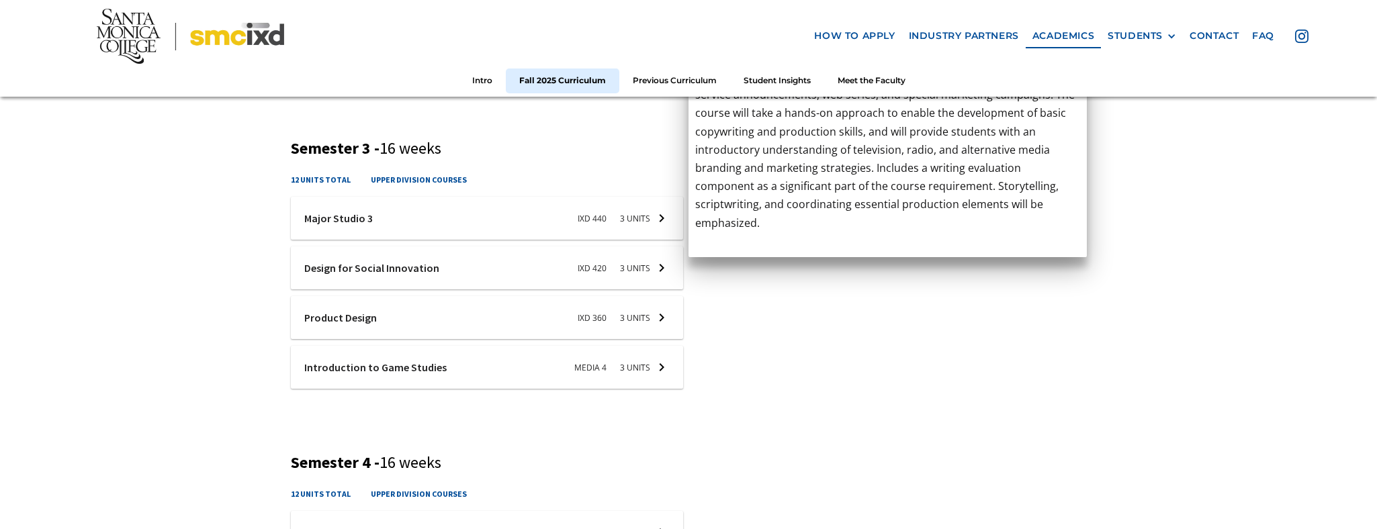
scroll to position [1162, 0]
click at [407, 264] on div at bounding box center [487, 265] width 393 height 43
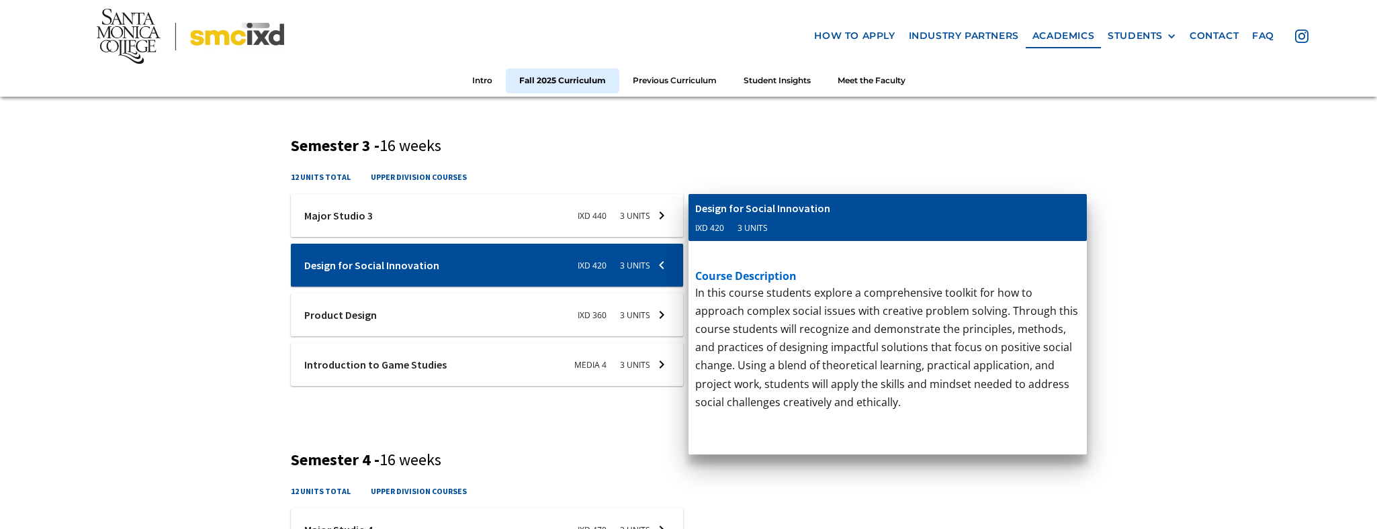
click at [345, 314] on div at bounding box center [487, 315] width 393 height 43
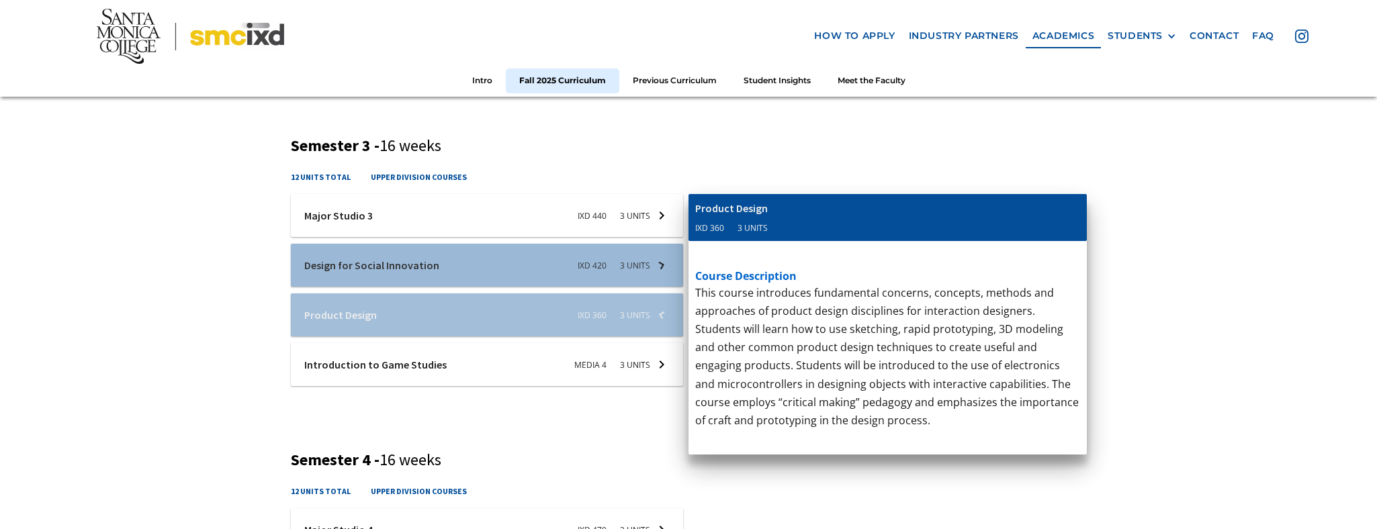
scroll to position [1163, 0]
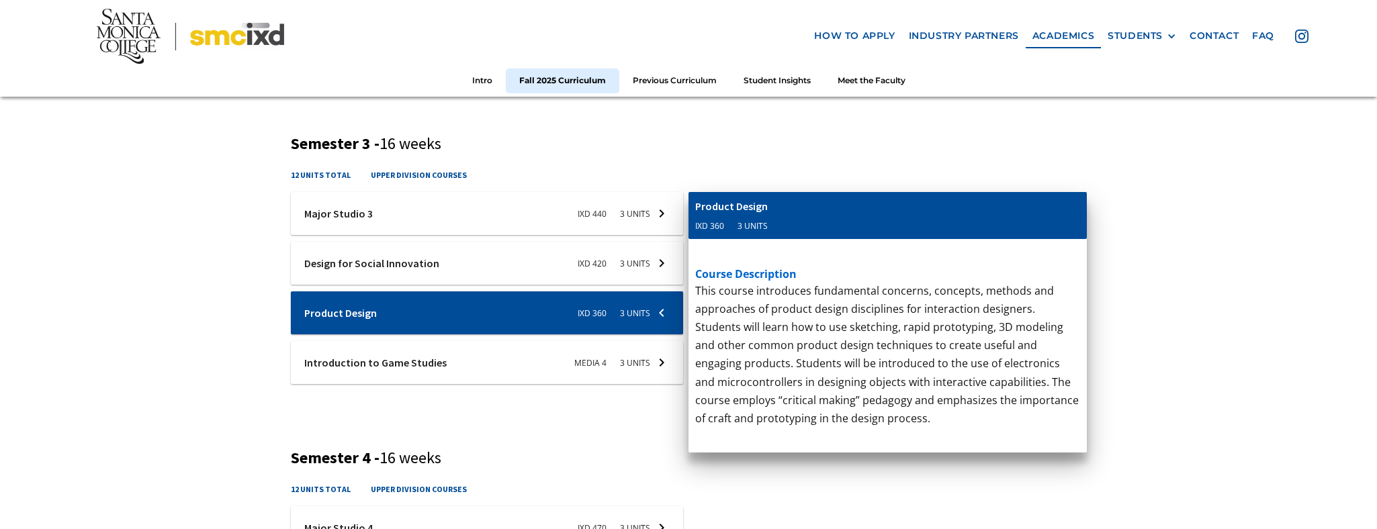
click at [386, 361] on div at bounding box center [487, 362] width 393 height 43
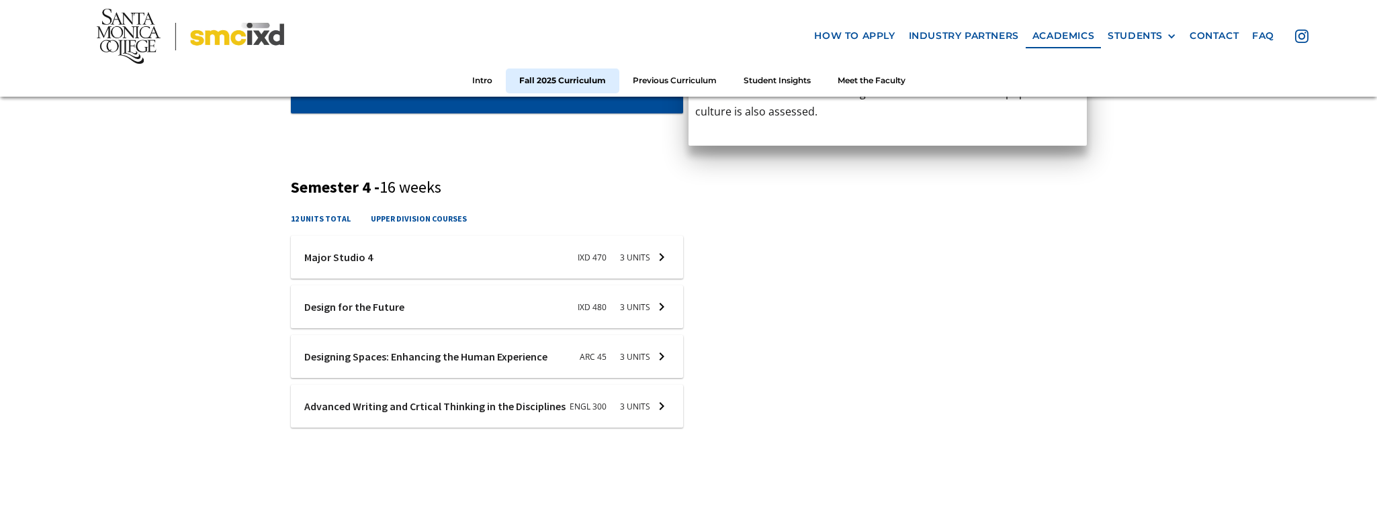
scroll to position [1436, 0]
click at [347, 257] on div at bounding box center [487, 256] width 393 height 43
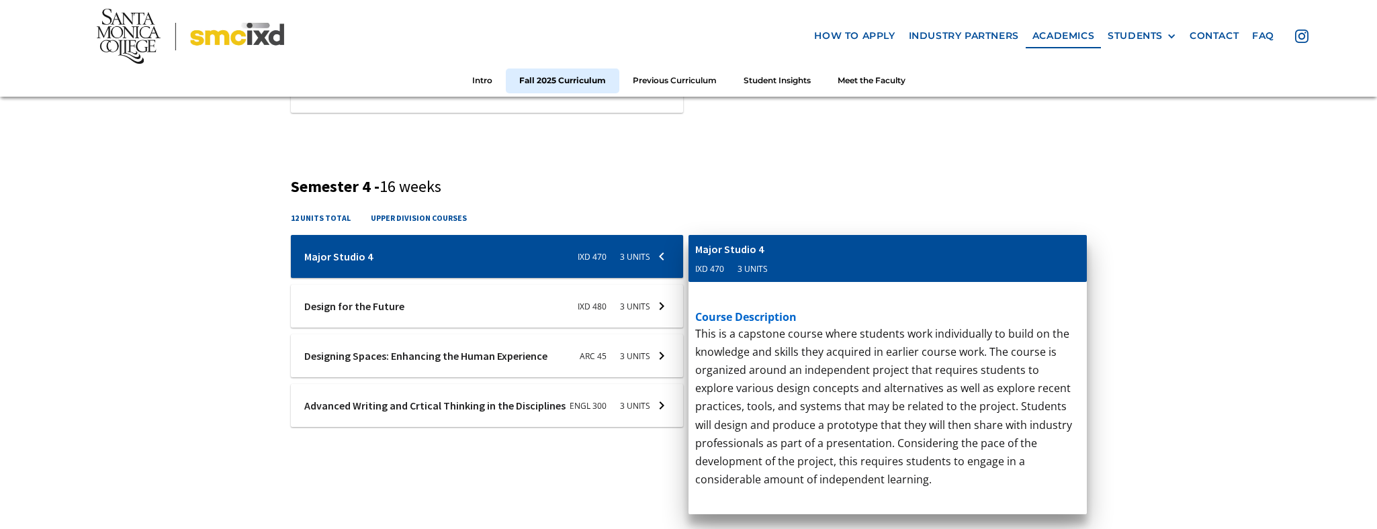
click at [363, 302] on div at bounding box center [487, 306] width 393 height 43
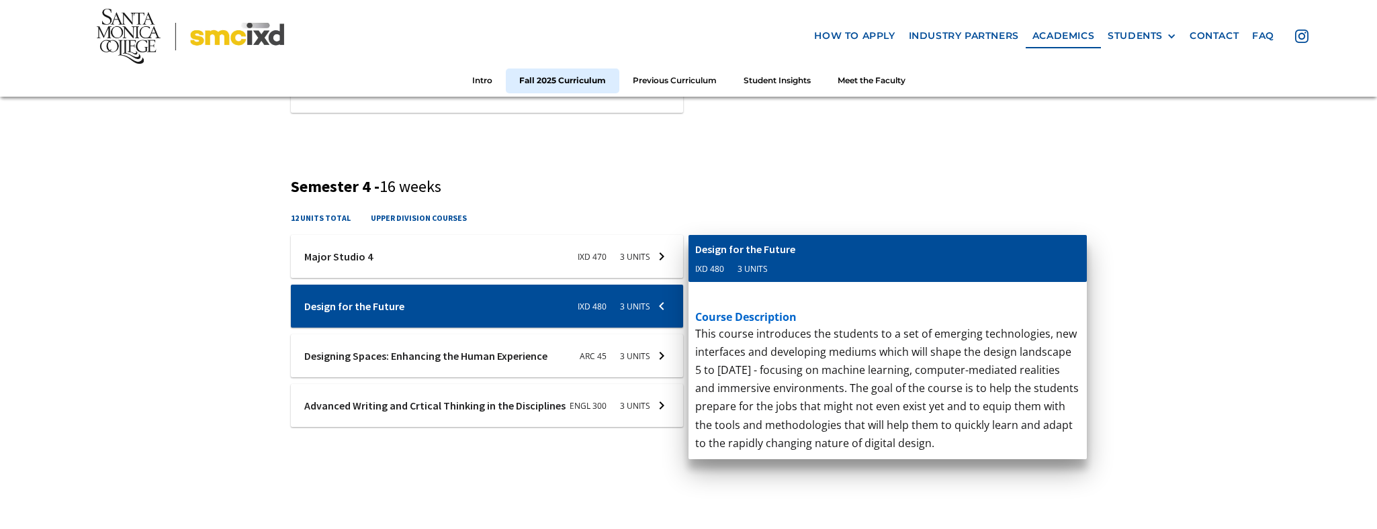
click at [372, 357] on div at bounding box center [487, 356] width 393 height 43
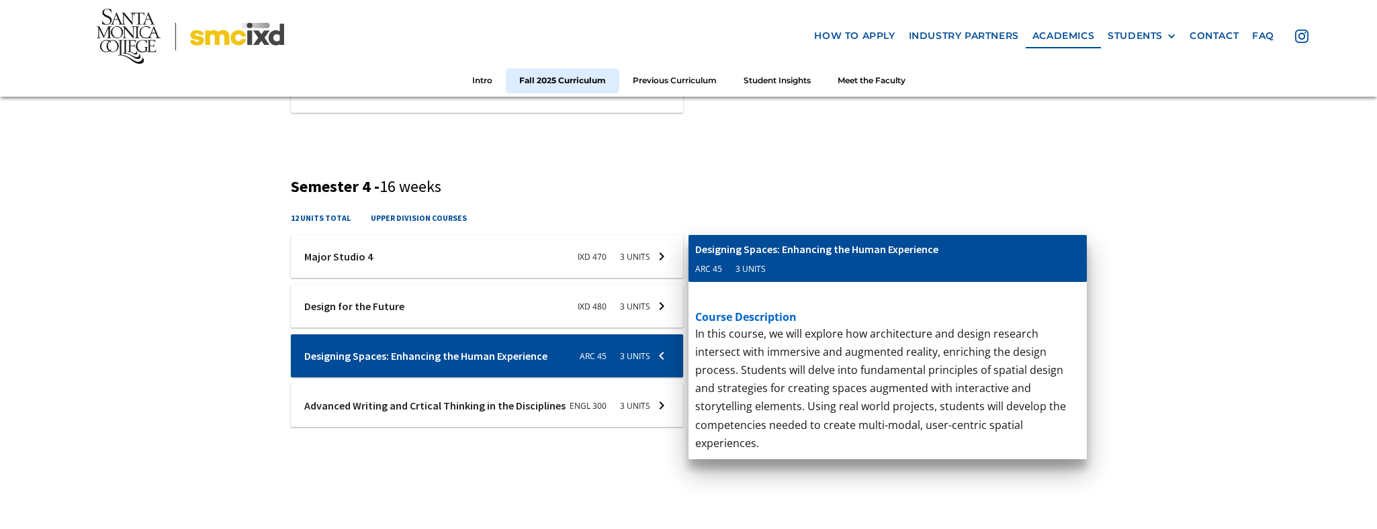
click at [396, 408] on div at bounding box center [487, 405] width 393 height 43
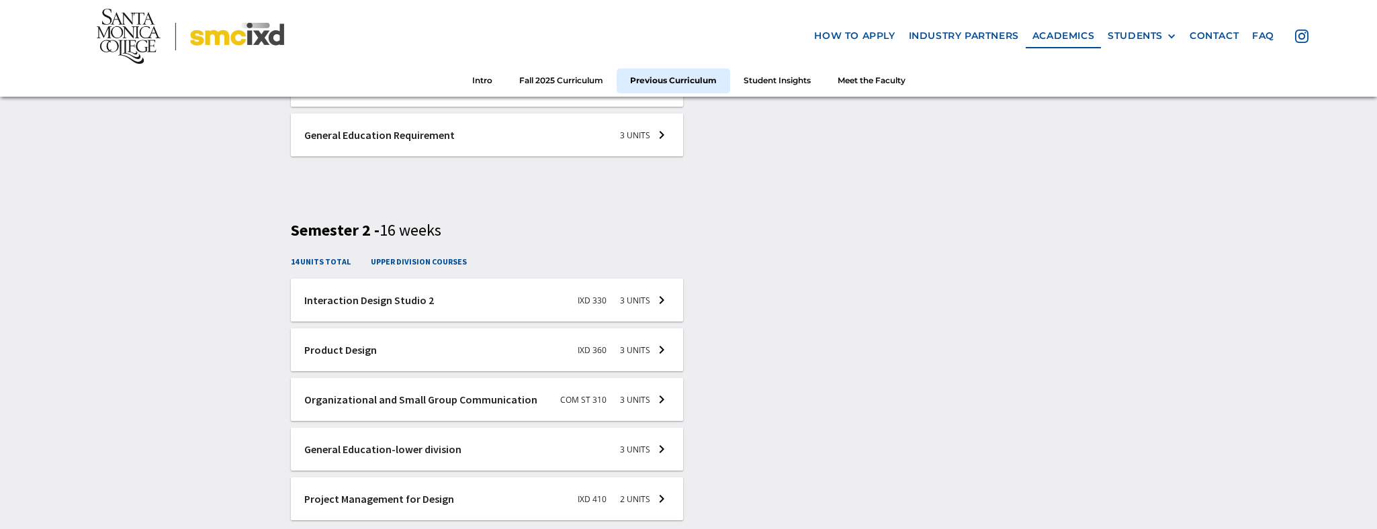
scroll to position [2238, 0]
